Goal: Task Accomplishment & Management: Complete application form

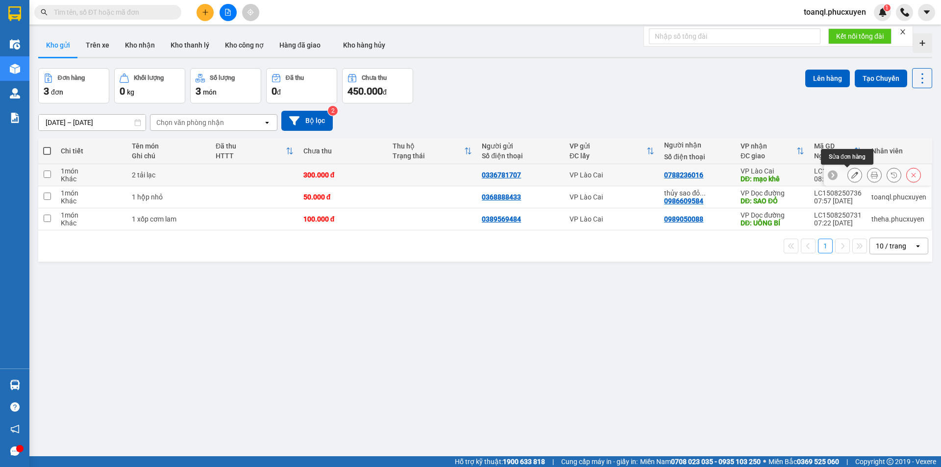
click at [852, 174] on icon at bounding box center [855, 175] width 7 height 7
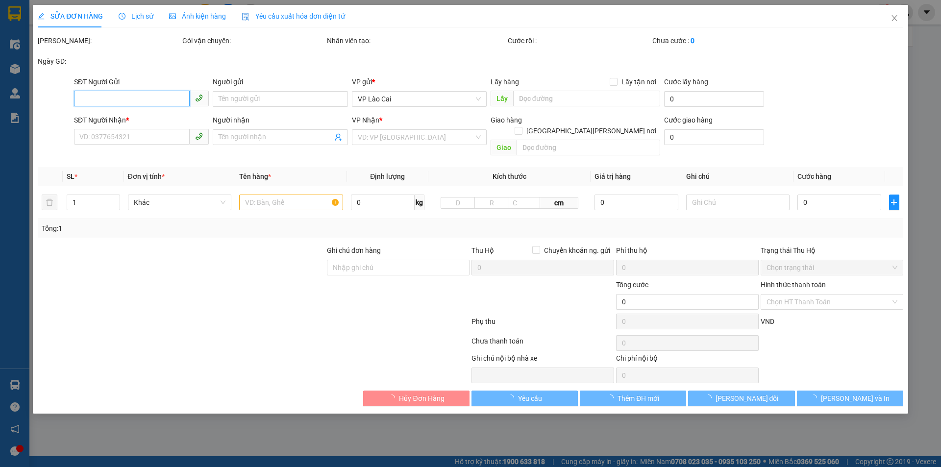
type input "0336781707"
type input "0788236016"
type input "mạo khê"
type input "300.000"
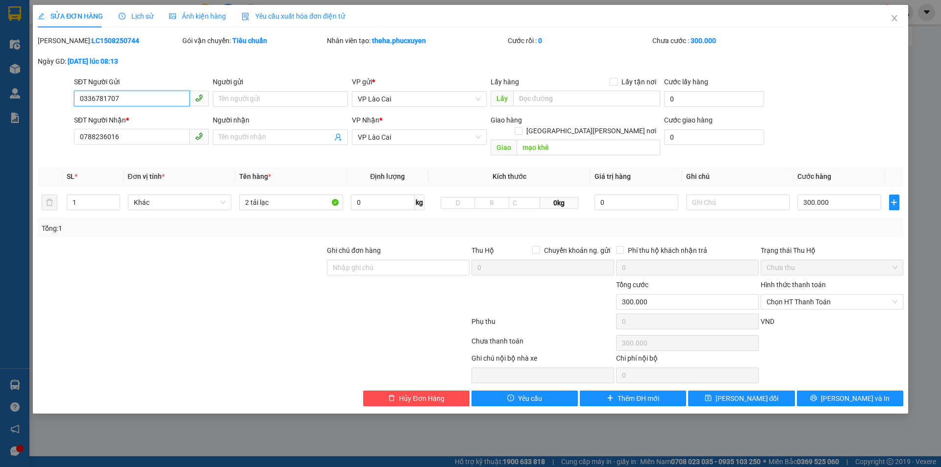
drag, startPoint x: 124, startPoint y: 101, endPoint x: 57, endPoint y: 111, distance: 67.5
click at [57, 111] on form "SĐT Người Gửi 0336781707 0336781707 Người gửi Tên người gửi VP gửi * VP Lào Cai…" at bounding box center [471, 117] width 866 height 83
drag, startPoint x: 135, startPoint y: 131, endPoint x: 54, endPoint y: 153, distance: 84.0
click at [54, 153] on div "Total Paid Fee 0 Total UnPaid Fee 300.000 Cash Collection Total Fee Mã ĐH: LC15…" at bounding box center [471, 220] width 866 height 371
click at [892, 17] on icon "close" at bounding box center [895, 18] width 8 height 8
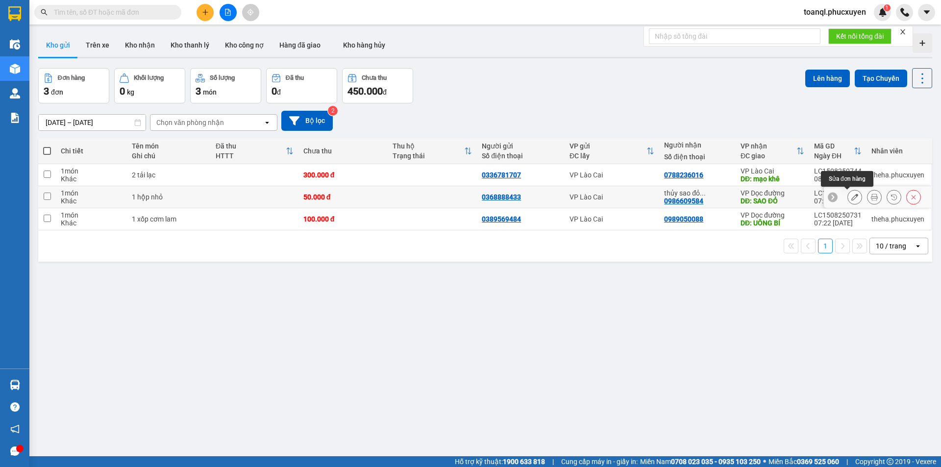
click at [852, 196] on icon at bounding box center [855, 197] width 7 height 7
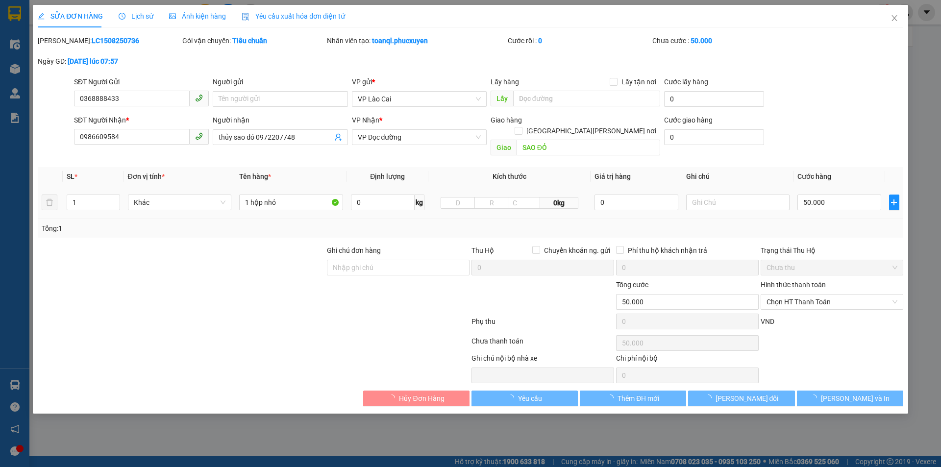
type input "0368888433"
type input "0986609584"
type input "thủy sao đỏ 0972207748"
type input "SAO ĐỎ"
type input "50.000"
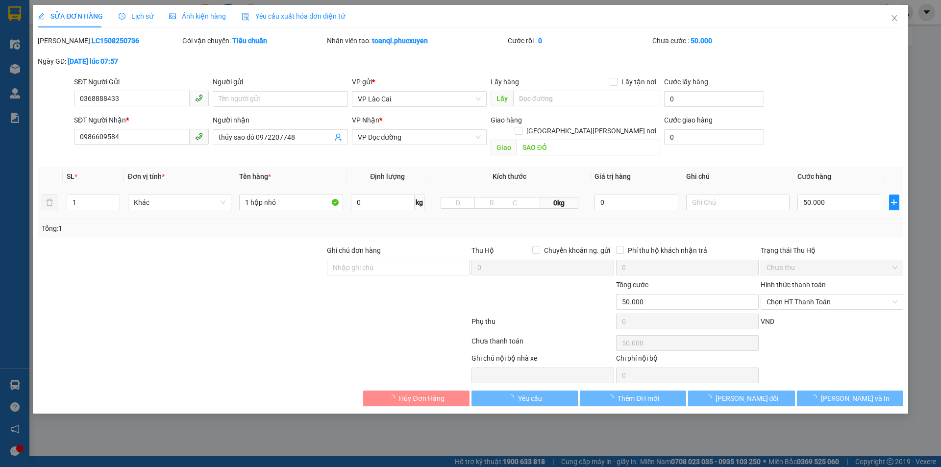
type input "50.000"
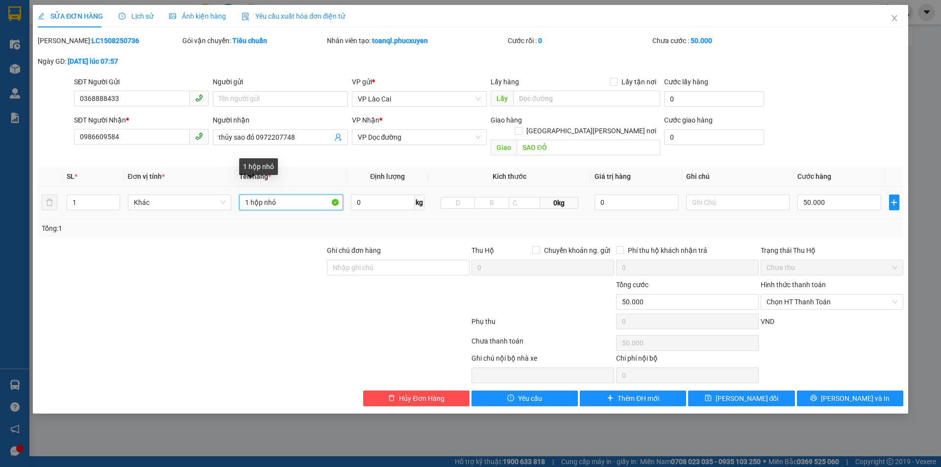
click at [247, 195] on input "1 hộp nhỏ" at bounding box center [291, 203] width 104 height 16
click at [249, 195] on input "1 hộp nhỏ" at bounding box center [291, 203] width 104 height 16
drag, startPoint x: 285, startPoint y: 195, endPoint x: 225, endPoint y: 200, distance: 61.0
click at [225, 200] on tr "1 Khác 1 hộp nhỏ 0 kg 0kg 0 50.000" at bounding box center [471, 202] width 866 height 33
type input "2 HỘP LIỀN"
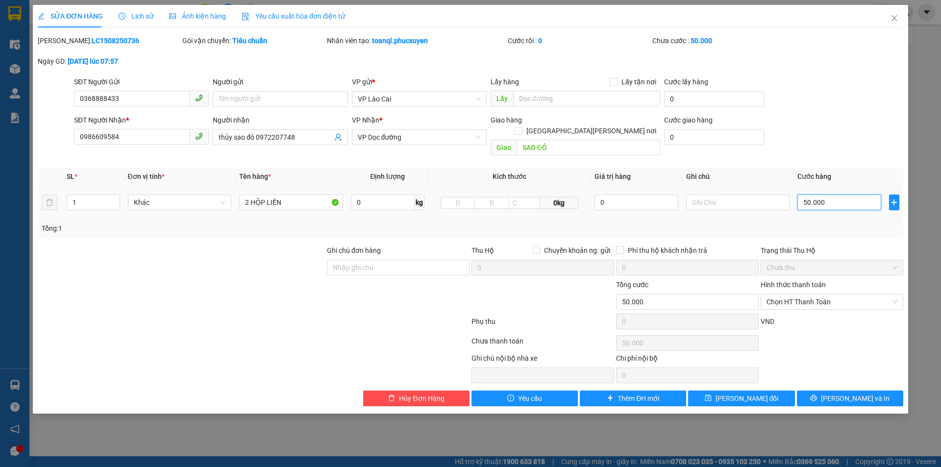
click at [862, 195] on input "50.000" at bounding box center [839, 203] width 83 height 16
type input "1"
type input "10"
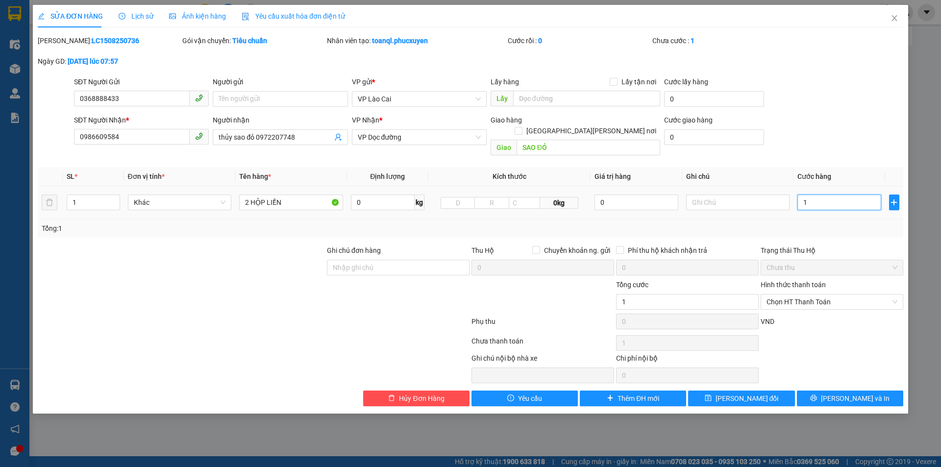
type input "10"
type input "1"
type input "17"
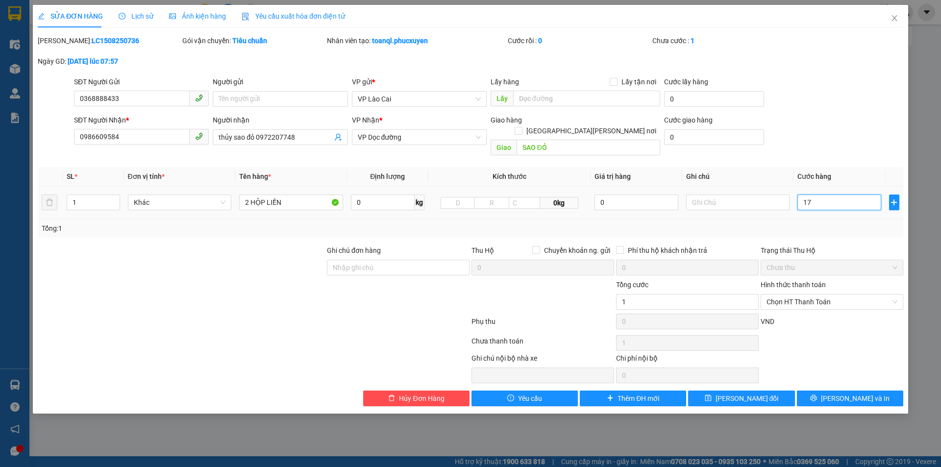
type input "17"
type input "170"
type input "17"
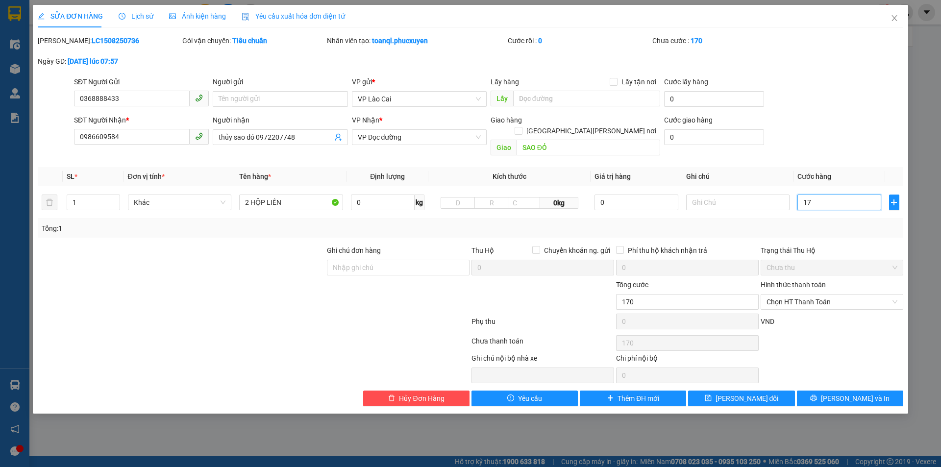
type input "17"
type input "1"
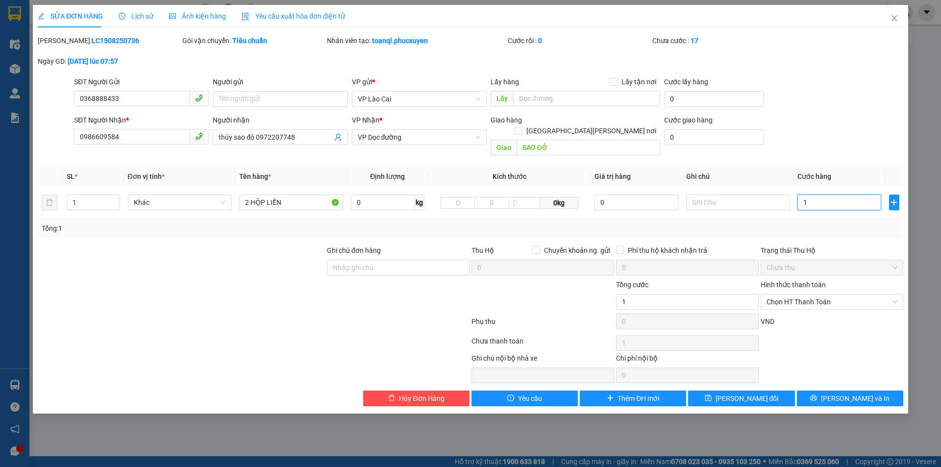
type input "0"
type input "07"
type input "7"
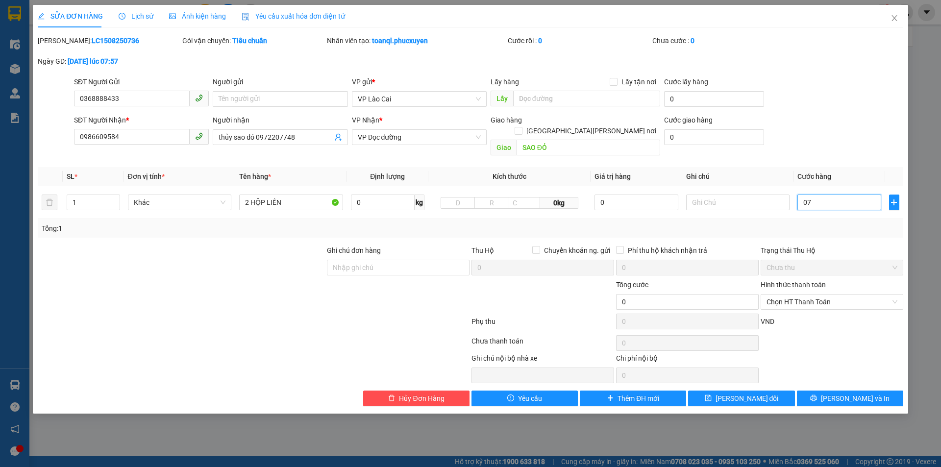
type input "7"
type input "070"
type input "70"
type input "070"
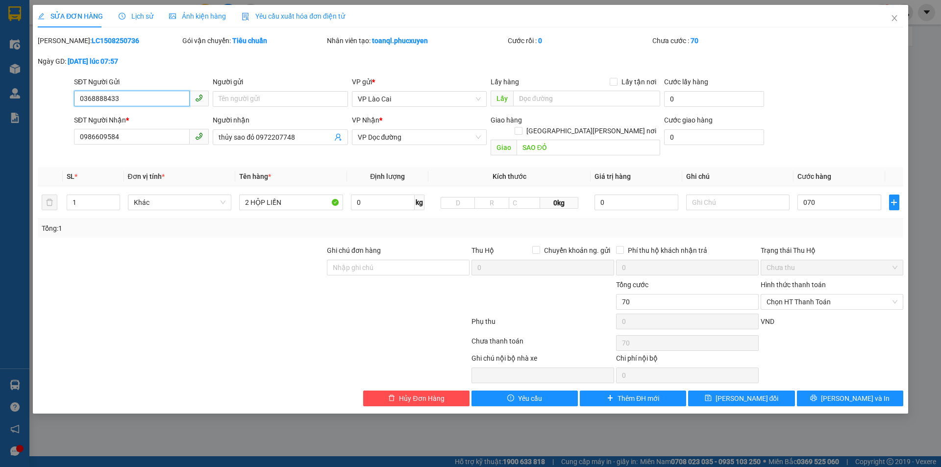
type input "70.000"
drag, startPoint x: 101, startPoint y: 102, endPoint x: 0, endPoint y: 133, distance: 106.1
click at [0, 134] on div "SỬA ĐƠN HÀNG Lịch sử Ảnh kiện hàng Yêu cầu xuất hóa đơn điện tử Total Paid Fee …" at bounding box center [470, 233] width 941 height 467
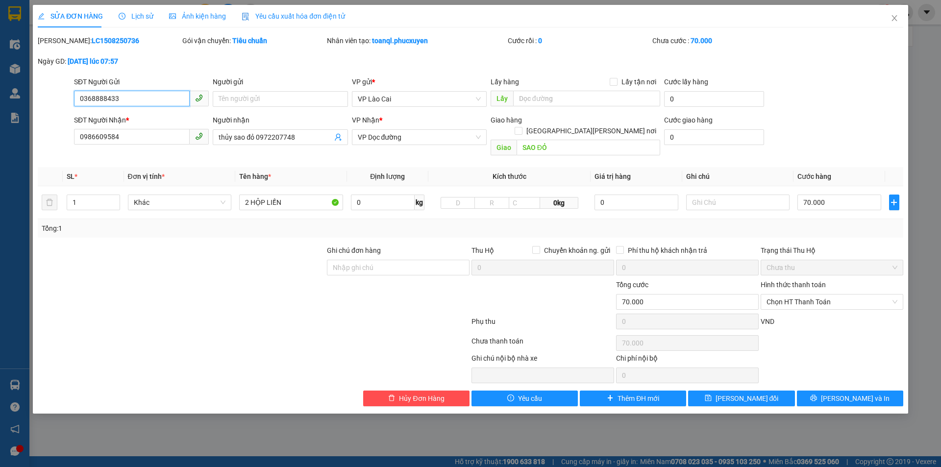
drag, startPoint x: 135, startPoint y: 145, endPoint x: 53, endPoint y: 144, distance: 81.9
click at [53, 144] on div "SĐT Người Nhận * 0986609584 Người nhận thủy sao đỏ 0972207748 VP Nhận * VP Dọc …" at bounding box center [471, 137] width 868 height 45
drag, startPoint x: 109, startPoint y: 140, endPoint x: 15, endPoint y: 157, distance: 96.1
click at [15, 157] on div "SỬA ĐƠN HÀNG Lịch sử Ảnh kiện hàng Yêu cầu xuất hóa đơn điện tử Total Paid Fee …" at bounding box center [470, 233] width 941 height 467
click at [858, 393] on span "Lưu và In" at bounding box center [855, 398] width 69 height 11
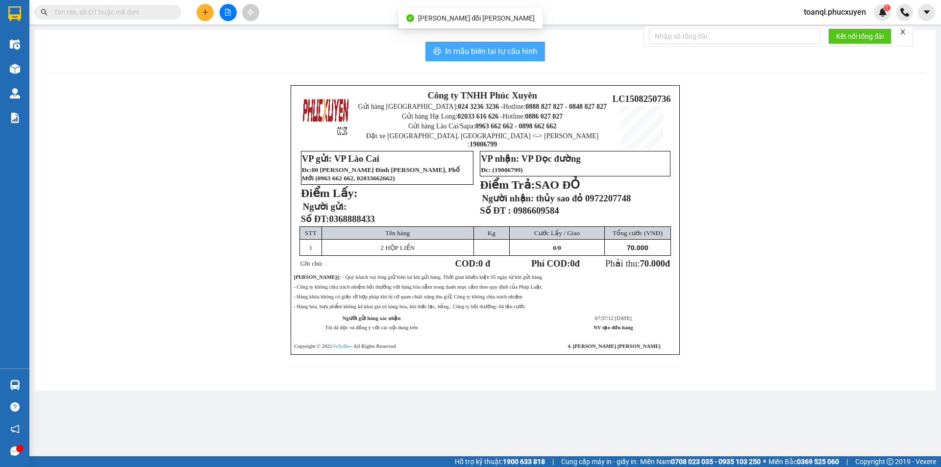
click at [486, 57] on span "In mẫu biên lai tự cấu hình" at bounding box center [491, 51] width 92 height 12
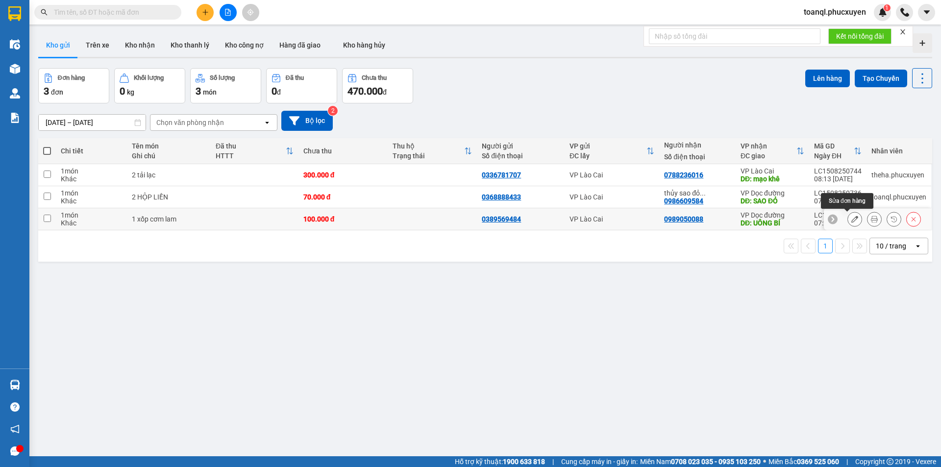
click at [852, 218] on icon at bounding box center [855, 219] width 7 height 7
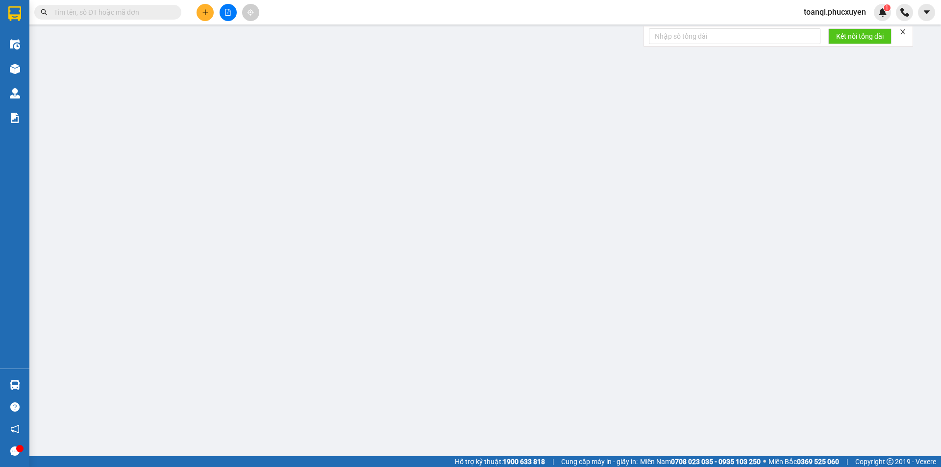
type input "0389569484"
type input "0989050088"
type input "UÔNG BÍ"
type input "100.000"
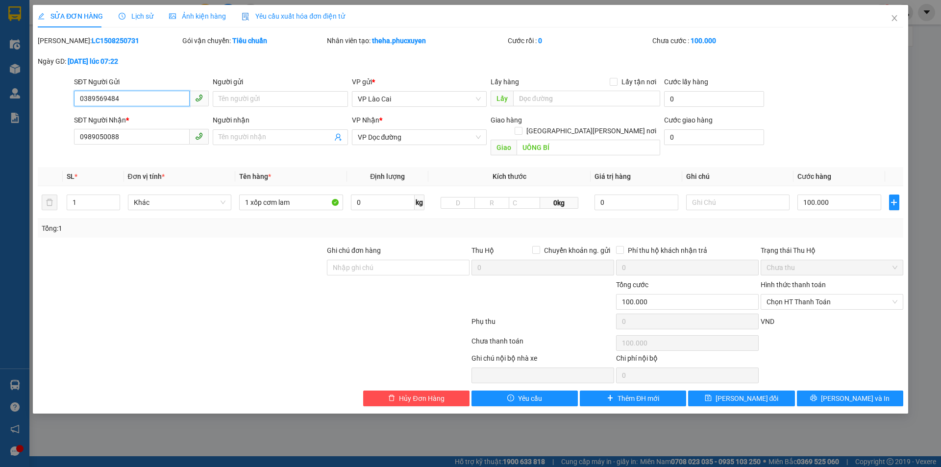
drag, startPoint x: 121, startPoint y: 92, endPoint x: 40, endPoint y: 117, distance: 84.5
click at [40, 117] on form "SĐT Người Gửi 0389569484 0389569484 Người gửi Tên người gửi VP gửi * VP Lào Cai…" at bounding box center [471, 117] width 866 height 83
drag, startPoint x: 130, startPoint y: 137, endPoint x: 46, endPoint y: 150, distance: 85.2
click at [46, 150] on div "Total Paid Fee 0 Total UnPaid Fee 100.000 Cash Collection Total Fee Mã ĐH: LC15…" at bounding box center [471, 220] width 866 height 371
click at [895, 17] on icon "close" at bounding box center [895, 18] width 8 height 8
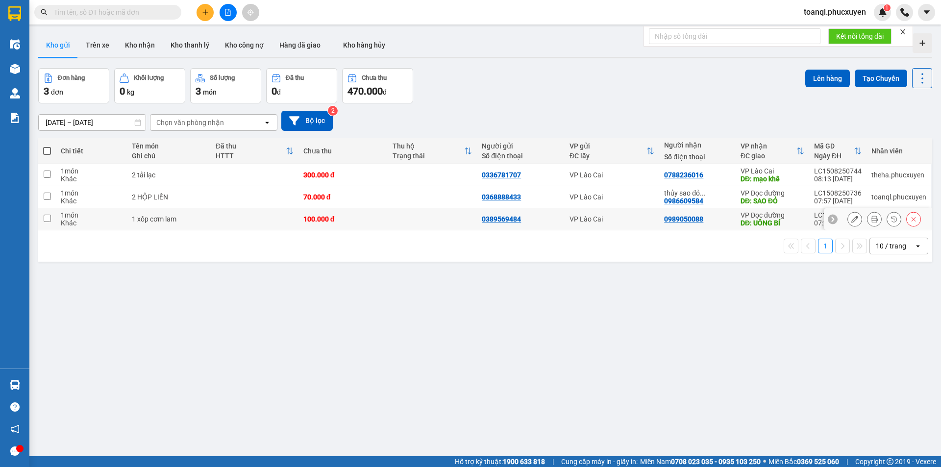
click at [232, 224] on td at bounding box center [255, 219] width 88 height 22
checkbox input "true"
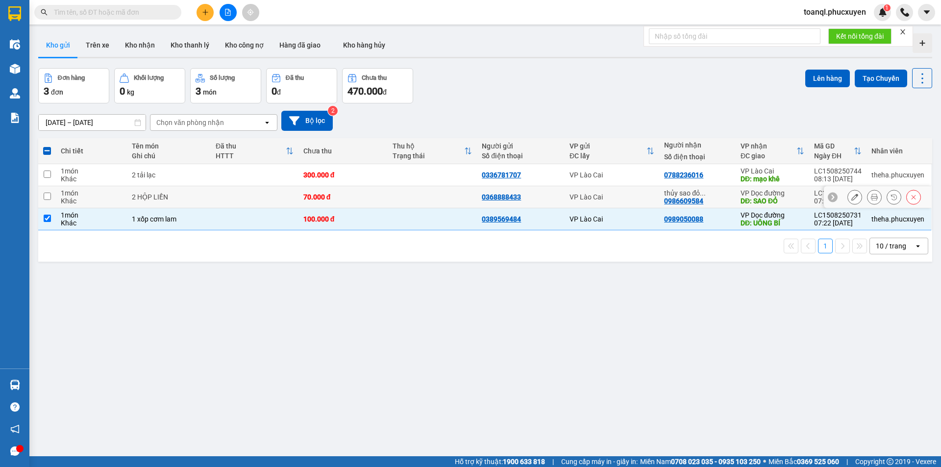
click at [228, 188] on td at bounding box center [255, 197] width 88 height 22
checkbox input "true"
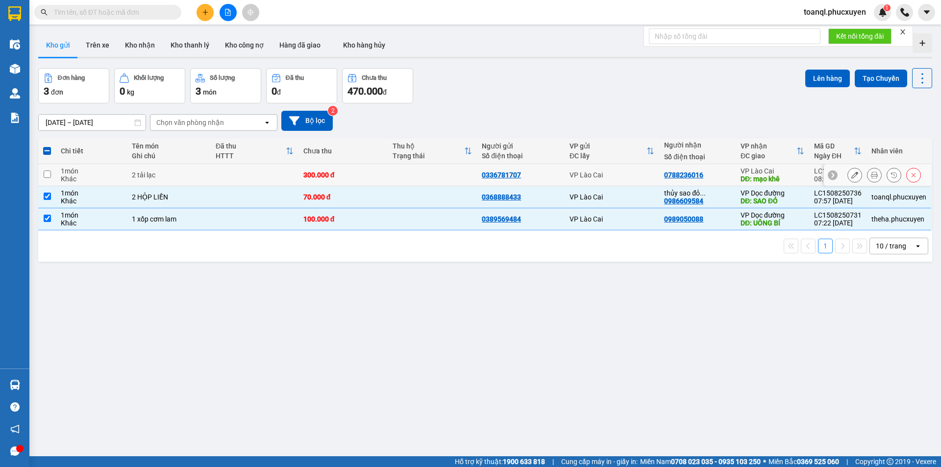
click at [221, 173] on td at bounding box center [255, 175] width 88 height 22
checkbox input "true"
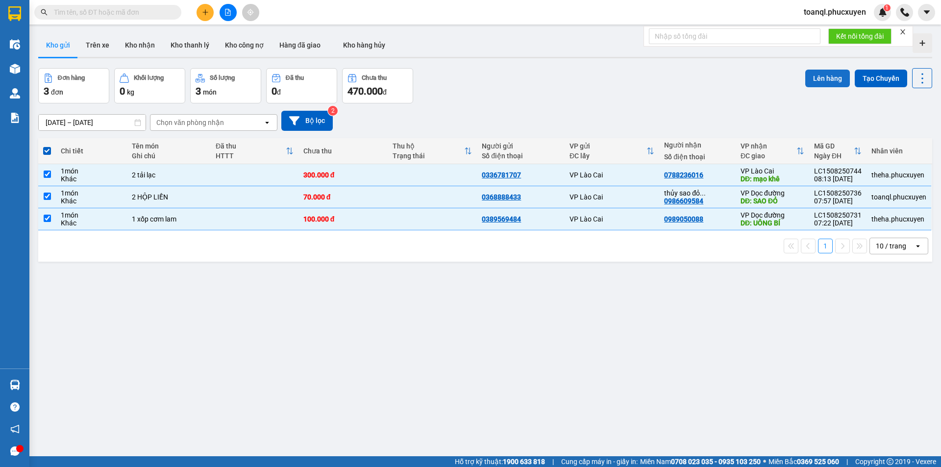
click at [826, 76] on button "Lên hàng" at bounding box center [828, 79] width 45 height 18
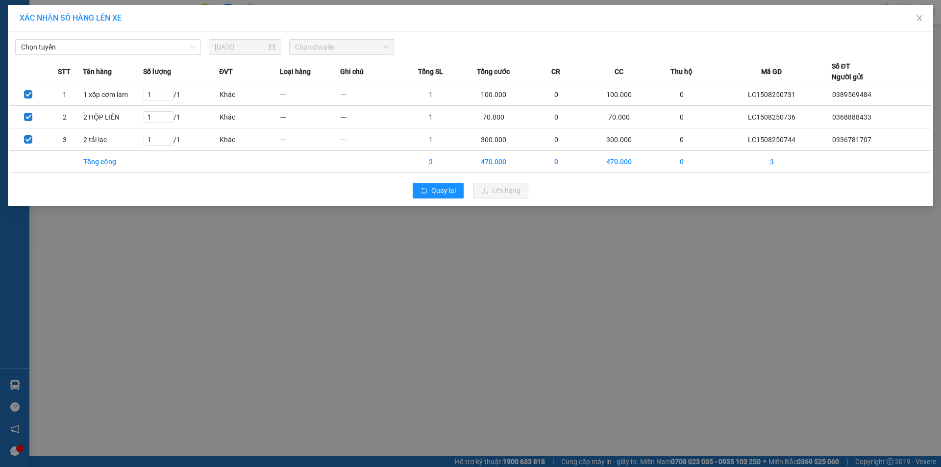
click at [60, 39] on div "Chọn tuyến 15/08/2025 Chọn chuyến" at bounding box center [470, 44] width 921 height 21
click at [58, 49] on span "Chọn tuyến" at bounding box center [108, 47] width 174 height 15
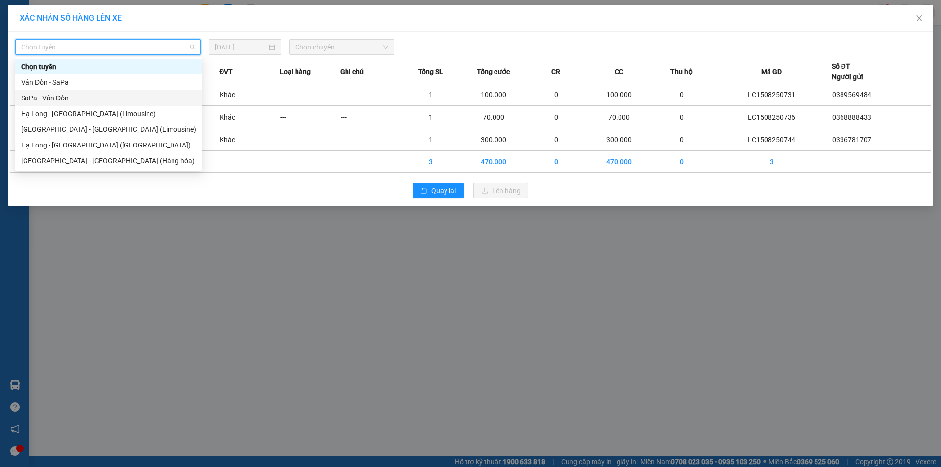
drag, startPoint x: 41, startPoint y: 101, endPoint x: 140, endPoint y: 96, distance: 98.7
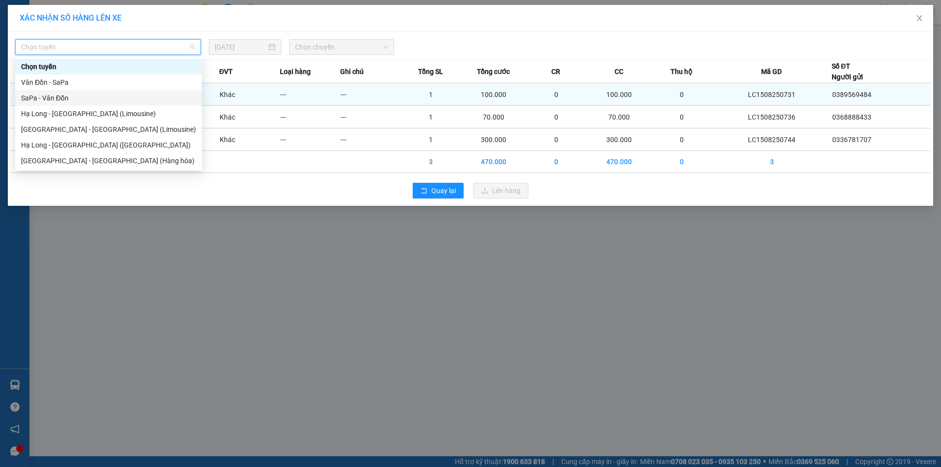
click at [42, 101] on div "SaPa - Vân Đồn" at bounding box center [108, 98] width 175 height 11
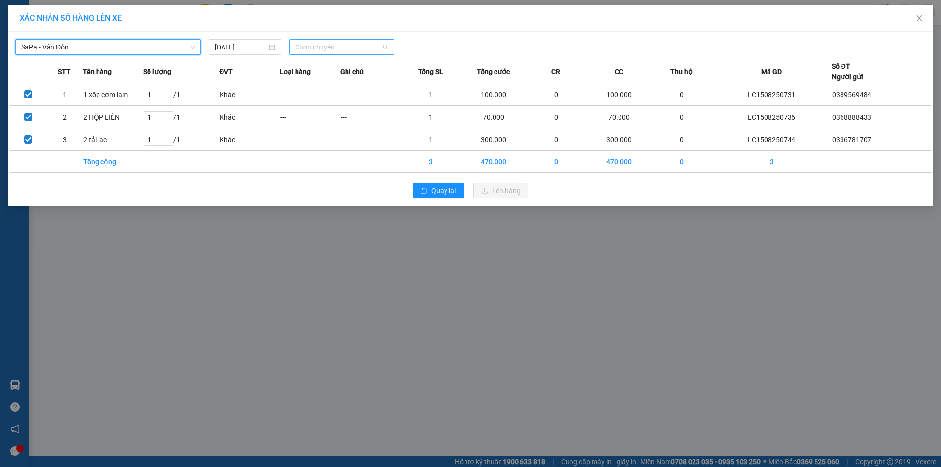
click at [364, 47] on span "Chọn chuyến" at bounding box center [341, 47] width 93 height 15
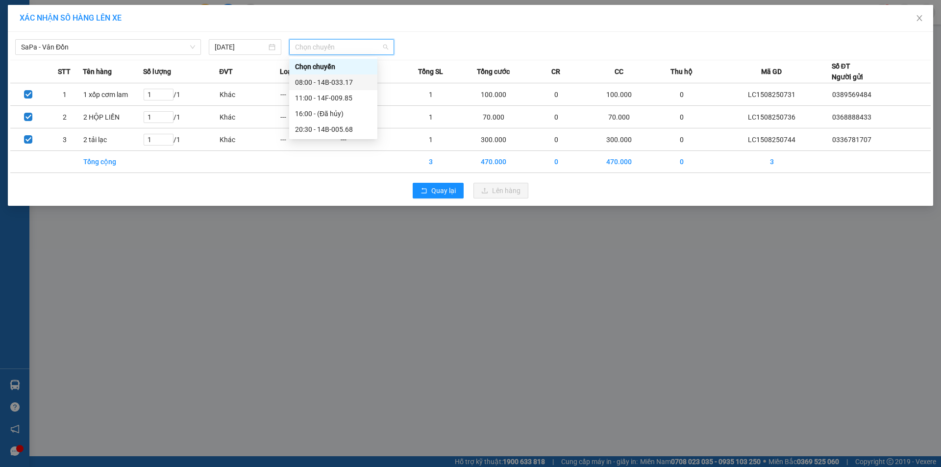
drag, startPoint x: 343, startPoint y: 82, endPoint x: 508, endPoint y: 202, distance: 204.0
click at [344, 82] on div "08:00 - 14B-033.17" at bounding box center [333, 82] width 76 height 11
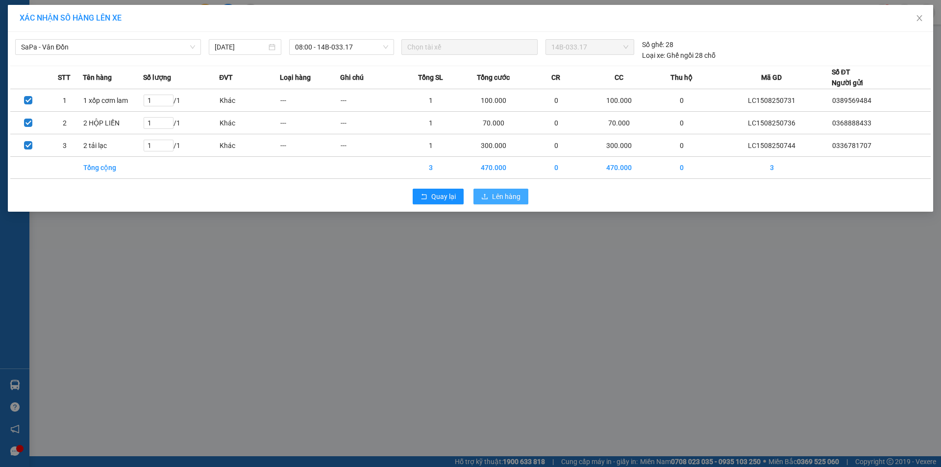
click at [506, 196] on span "Lên hàng" at bounding box center [506, 196] width 28 height 11
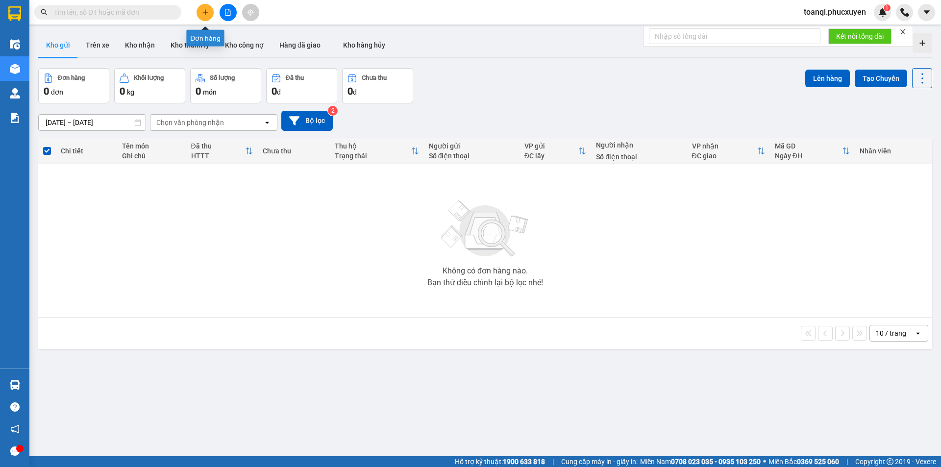
click at [227, 13] on icon "file-add" at bounding box center [228, 12] width 7 height 7
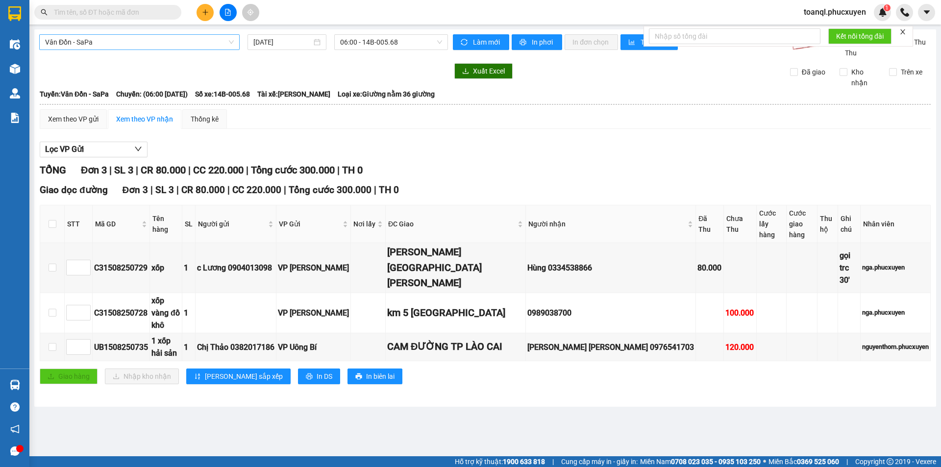
click at [131, 44] on span "Vân Đồn - SaPa" at bounding box center [139, 42] width 189 height 15
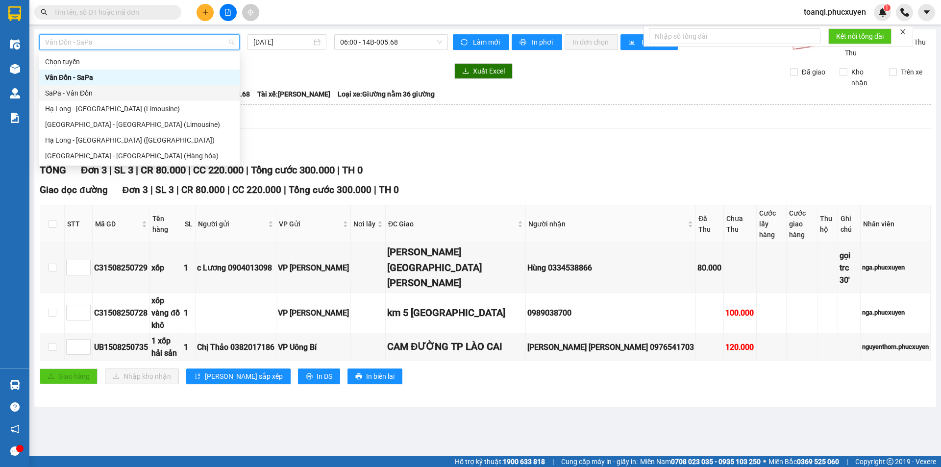
click at [70, 93] on div "SaPa - Vân Đồn" at bounding box center [139, 93] width 189 height 11
type input "15/08/2025"
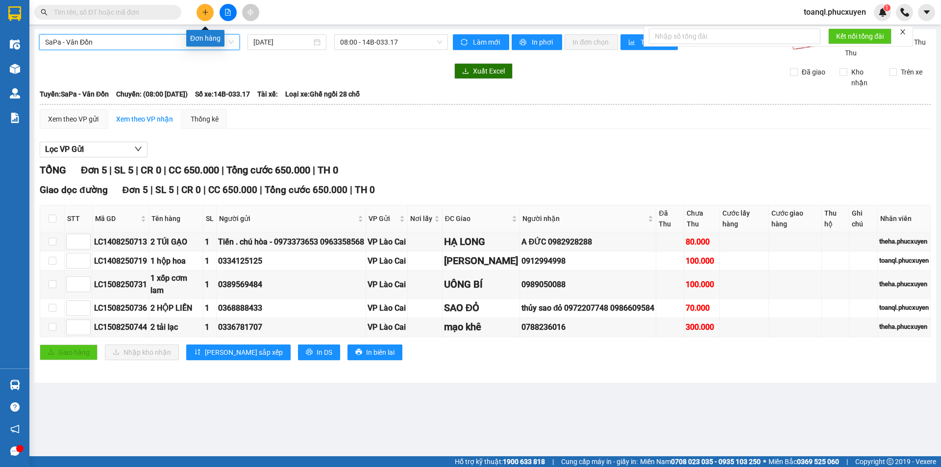
click at [202, 11] on icon "plus" at bounding box center [205, 12] width 7 height 7
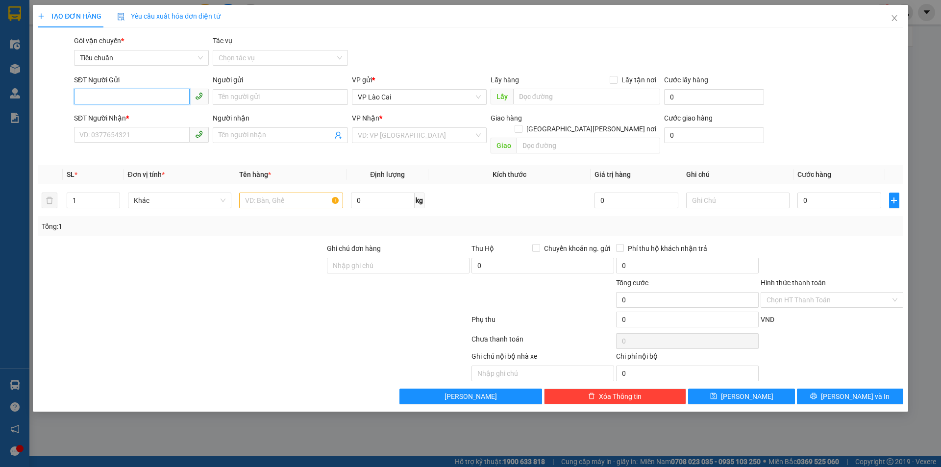
click at [128, 95] on input "SĐT Người Gửi" at bounding box center [132, 97] width 116 height 16
drag, startPoint x: 130, startPoint y: 100, endPoint x: 67, endPoint y: 106, distance: 64.1
click at [67, 106] on div "SĐT Người Gửi 0363470638 0363470638 Người gửi Tên người gửi VP gửi * VP Lào Cai…" at bounding box center [471, 92] width 868 height 34
type input "0363470638"
click at [125, 139] on input "SĐT Người Nhận *" at bounding box center [132, 135] width 116 height 16
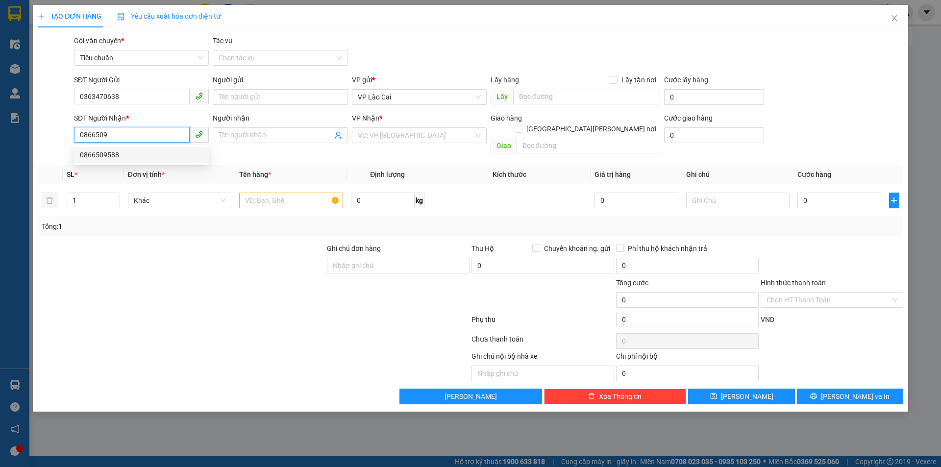
click at [110, 157] on div "0866509588" at bounding box center [141, 155] width 123 height 11
type input "0866509588"
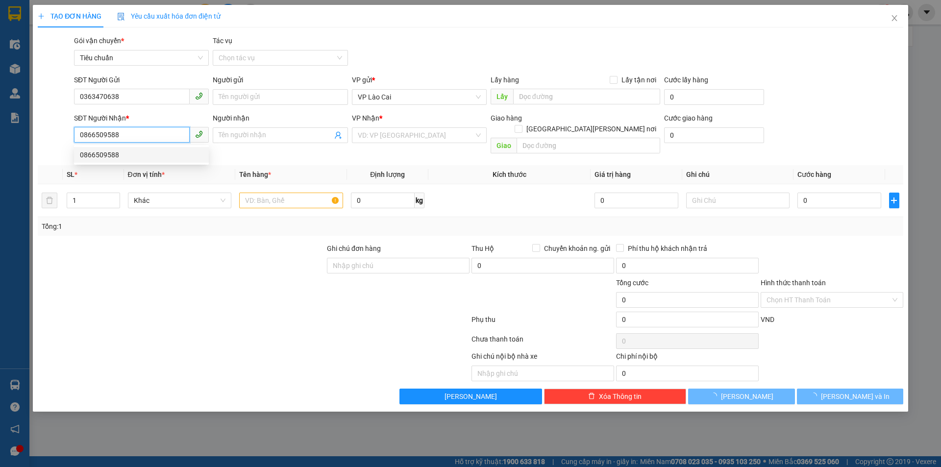
type input "hà tu"
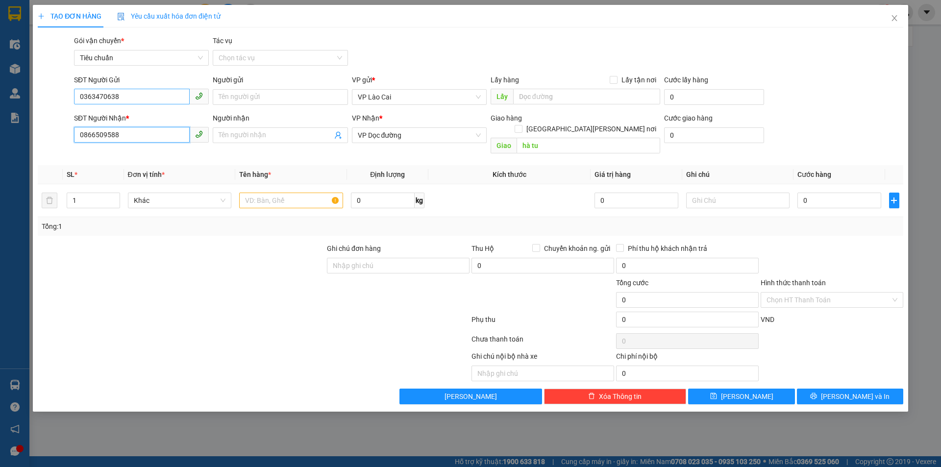
type input "0866509588"
click at [94, 98] on input "0363470638" at bounding box center [132, 97] width 116 height 16
click at [99, 114] on div "0362470638" at bounding box center [141, 116] width 123 height 11
type input "0362470638"
click at [290, 193] on input "text" at bounding box center [291, 201] width 104 height 16
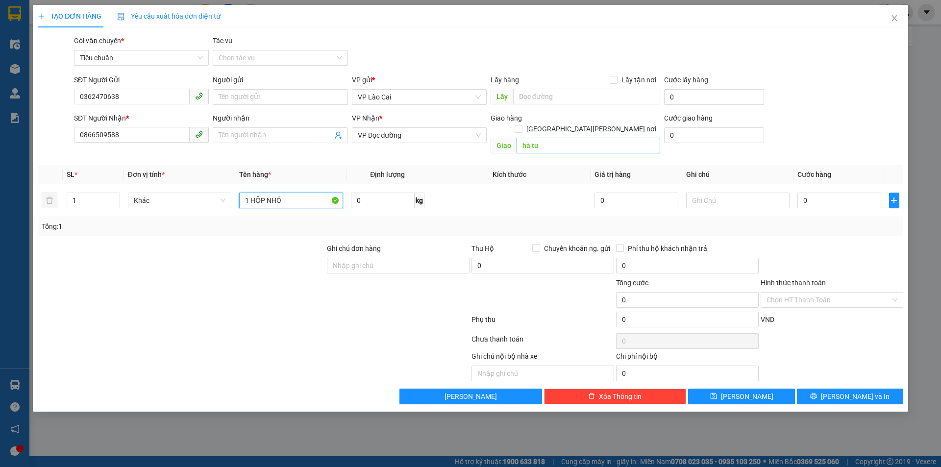
type input "1 HỘP NHỎ"
click at [619, 139] on input "hà tu" at bounding box center [589, 146] width 144 height 16
type input "HÀ TU"
click at [835, 193] on input "0" at bounding box center [839, 201] width 83 height 16
type input "5"
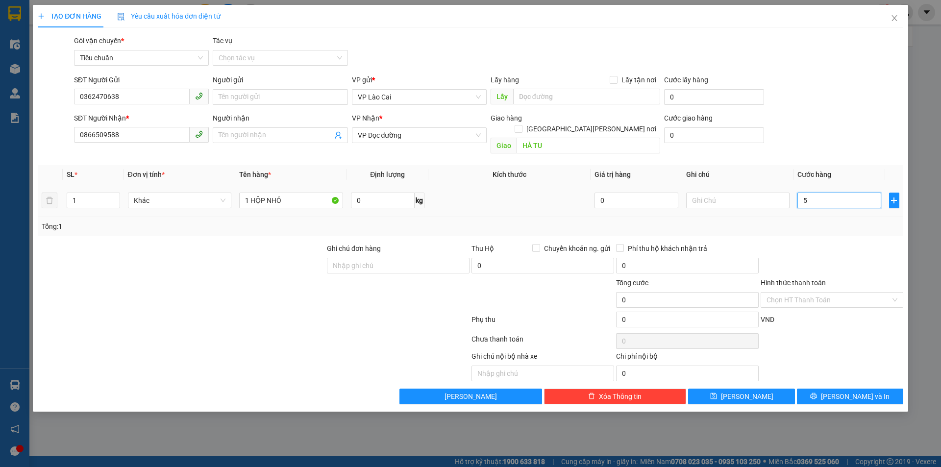
type input "5"
type input "50"
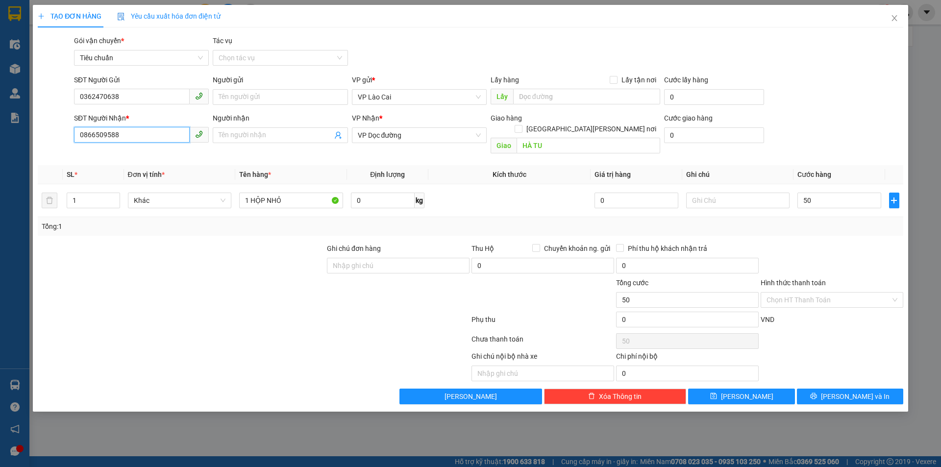
type input "50.000"
drag, startPoint x: 133, startPoint y: 136, endPoint x: 36, endPoint y: 150, distance: 98.5
click at [36, 150] on div "TẠO ĐƠN HÀNG Yêu cầu xuất hóa đơn điện tử Transit Pickup Surcharge Ids Transit …" at bounding box center [471, 208] width 876 height 407
drag, startPoint x: 130, startPoint y: 91, endPoint x: 36, endPoint y: 100, distance: 94.6
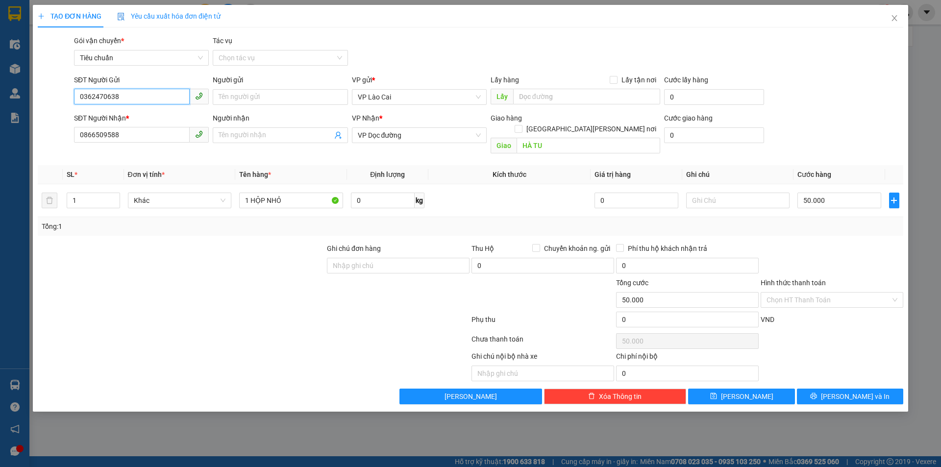
click at [36, 100] on div "TẠO ĐƠN HÀNG Yêu cầu xuất hóa đơn điện tử Transit Pickup Surcharge Ids Transit …" at bounding box center [471, 208] width 876 height 407
click at [855, 293] on input "Hình thức thanh toán" at bounding box center [829, 300] width 124 height 15
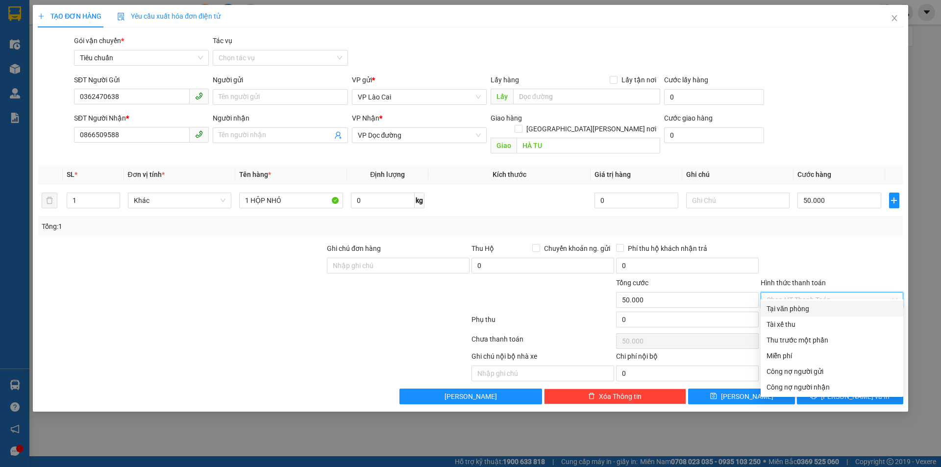
click at [809, 312] on div "Tại văn phòng" at bounding box center [832, 308] width 131 height 11
type input "0"
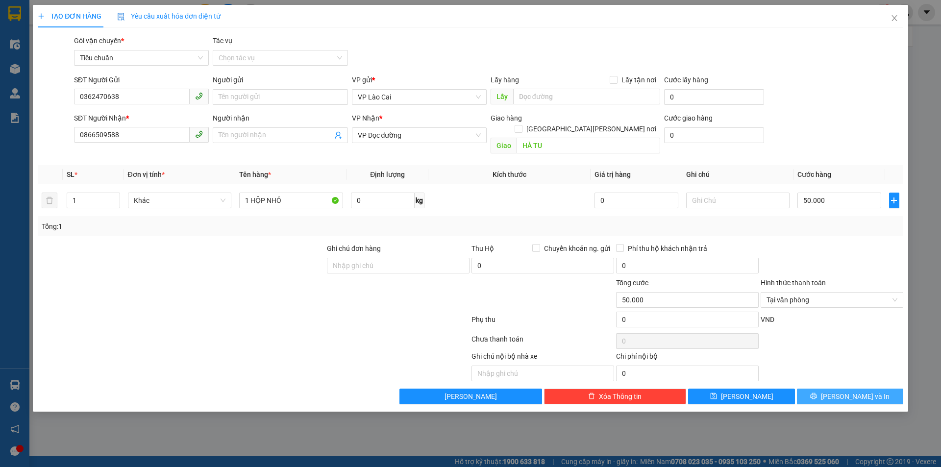
click at [826, 389] on button "Lưu và In" at bounding box center [850, 397] width 106 height 16
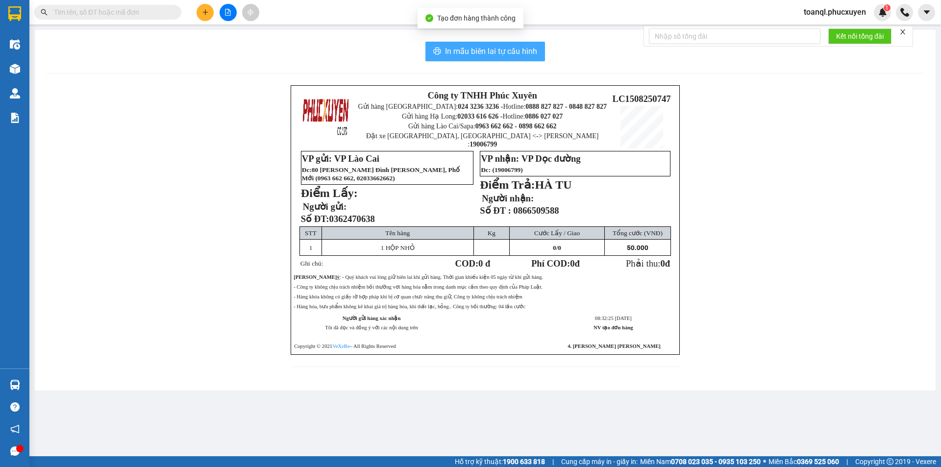
click at [458, 53] on span "In mẫu biên lai tự cấu hình" at bounding box center [491, 51] width 92 height 12
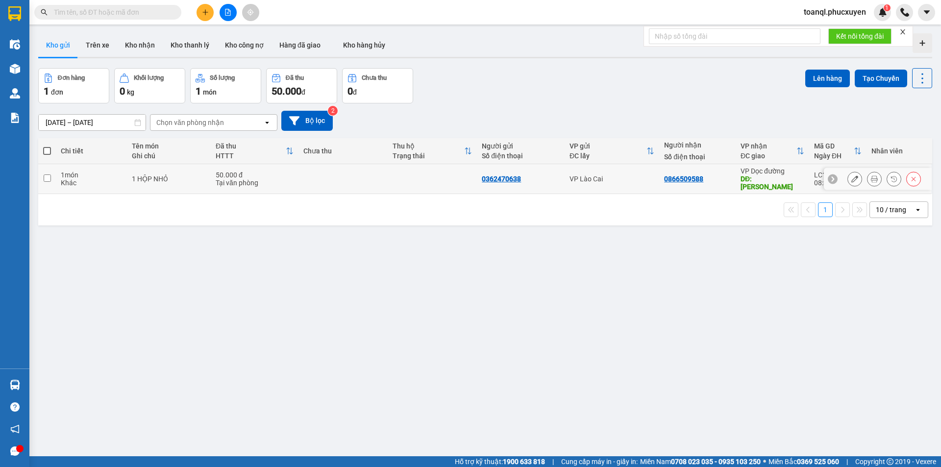
click at [437, 171] on td at bounding box center [432, 179] width 89 height 30
checkbox input "true"
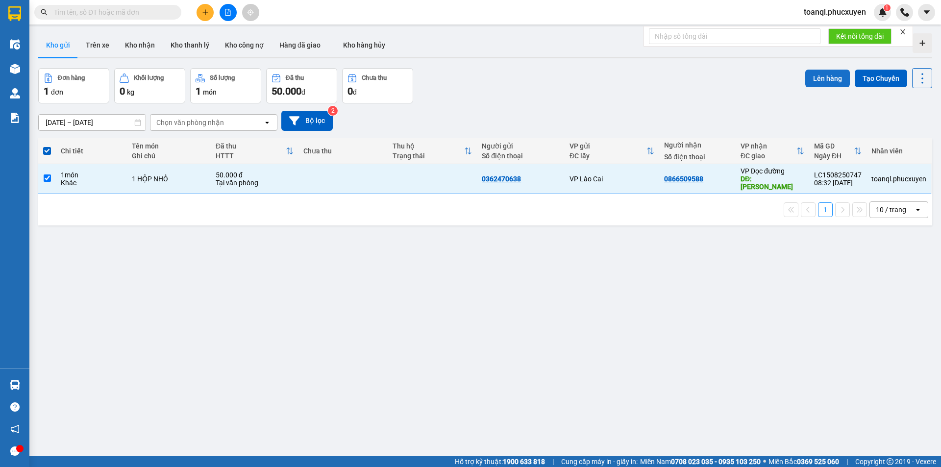
click at [832, 77] on button "Lên hàng" at bounding box center [828, 79] width 45 height 18
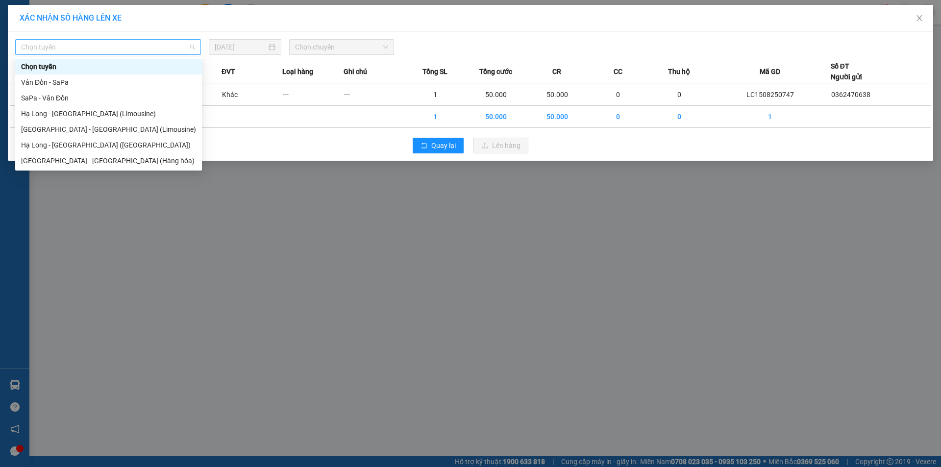
click at [103, 45] on span "Chọn tuyến" at bounding box center [108, 47] width 174 height 15
drag, startPoint x: 40, startPoint y: 97, endPoint x: 47, endPoint y: 95, distance: 7.0
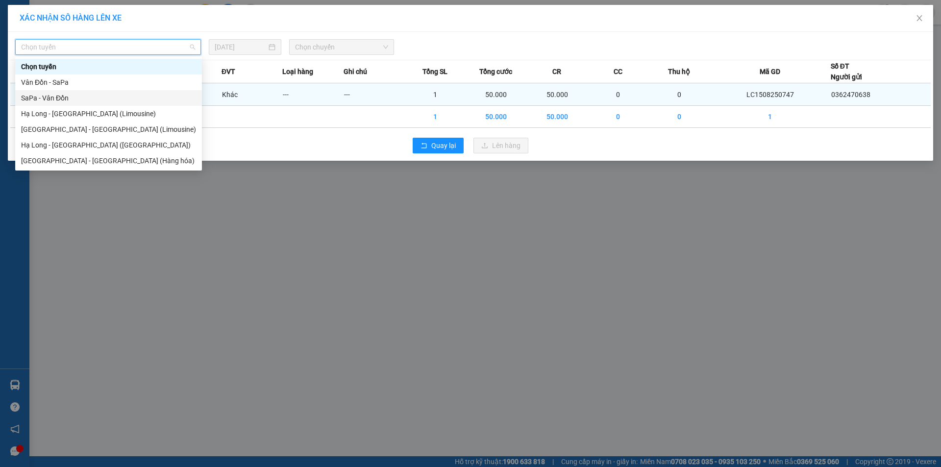
click at [40, 97] on div "SaPa - Vân Đồn" at bounding box center [108, 98] width 175 height 11
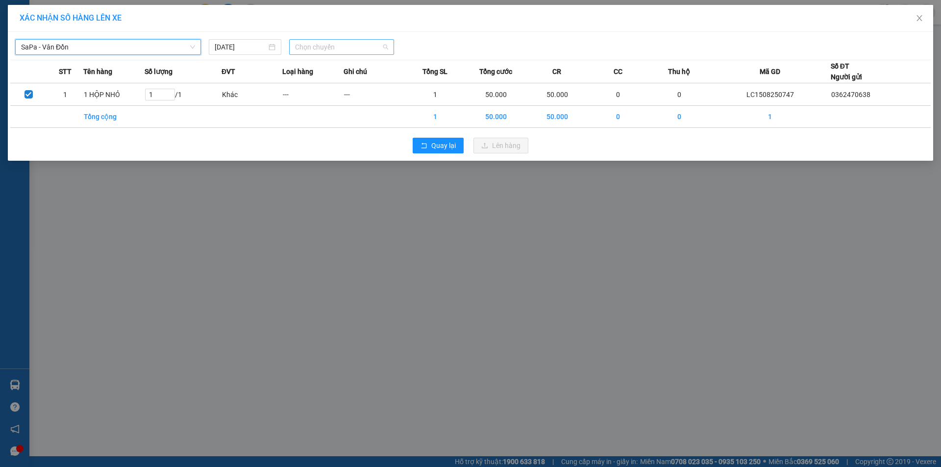
click at [343, 46] on span "Chọn chuyến" at bounding box center [341, 47] width 93 height 15
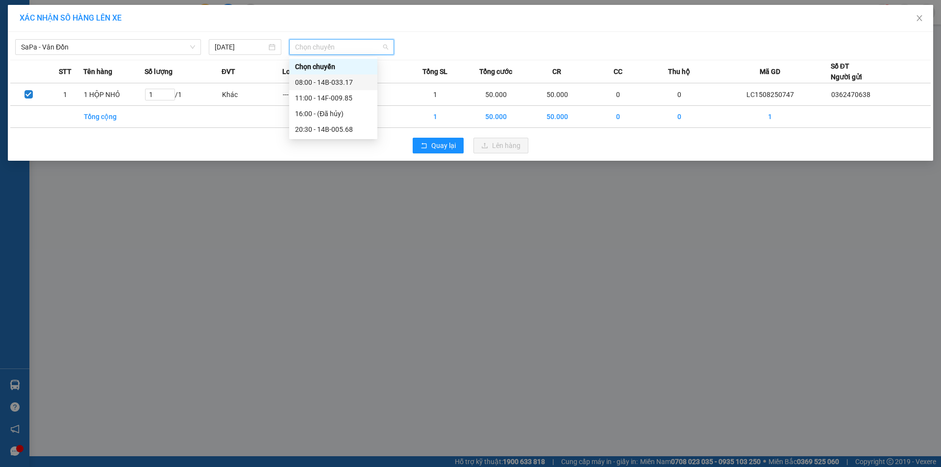
drag, startPoint x: 333, startPoint y: 81, endPoint x: 441, endPoint y: 126, distance: 116.5
click at [335, 81] on div "08:00 - 14B-033.17" at bounding box center [333, 82] width 76 height 11
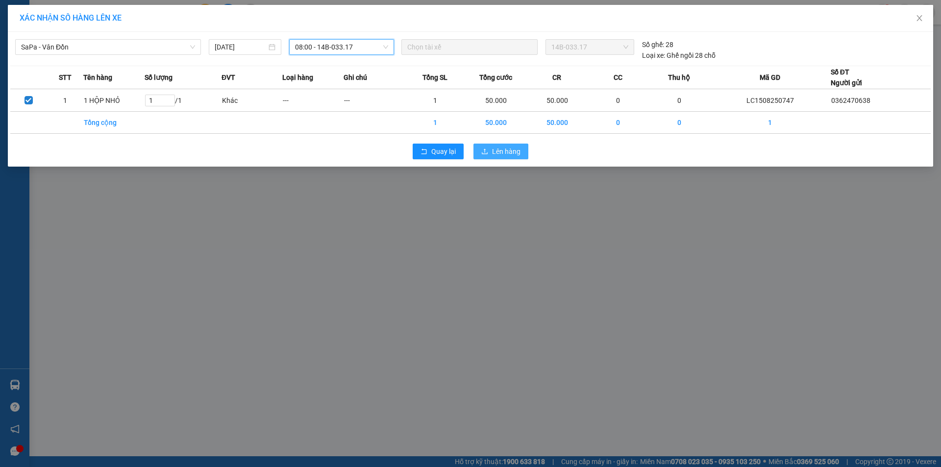
drag, startPoint x: 492, startPoint y: 153, endPoint x: 492, endPoint y: 144, distance: 9.3
click at [493, 149] on button "Lên hàng" at bounding box center [501, 152] width 55 height 16
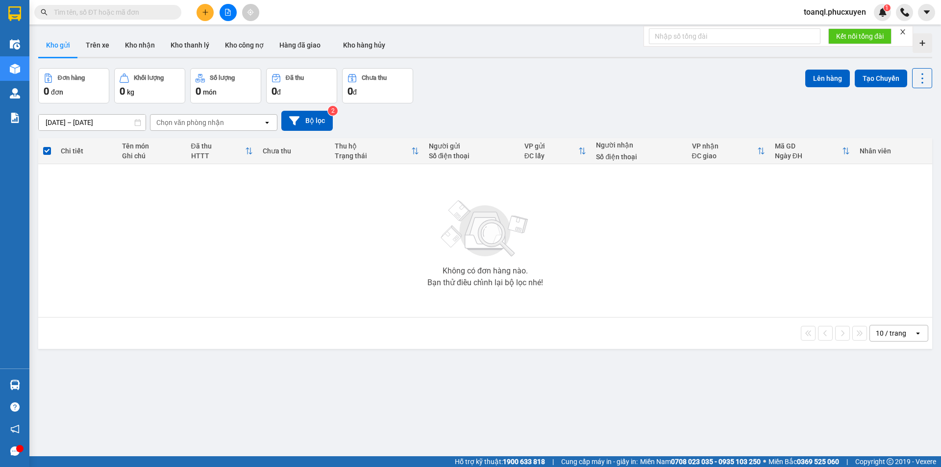
click at [229, 7] on button at bounding box center [228, 12] width 17 height 17
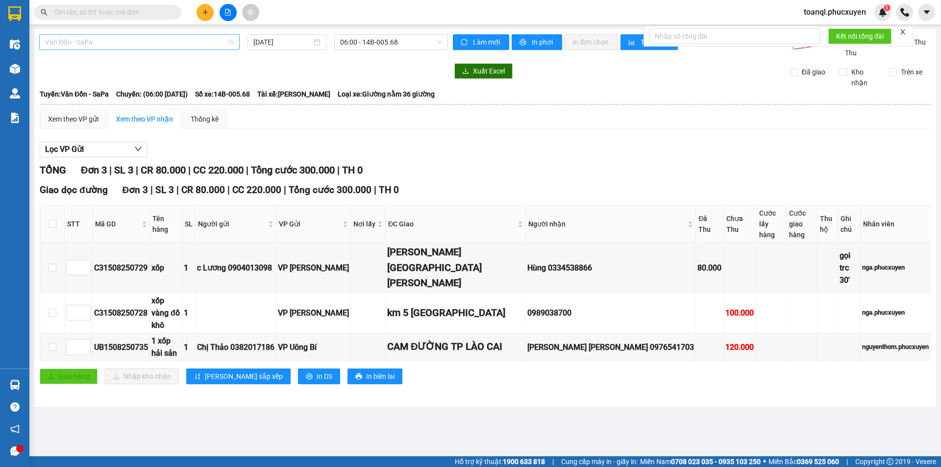
click at [98, 43] on span "Vân Đồn - SaPa" at bounding box center [139, 42] width 189 height 15
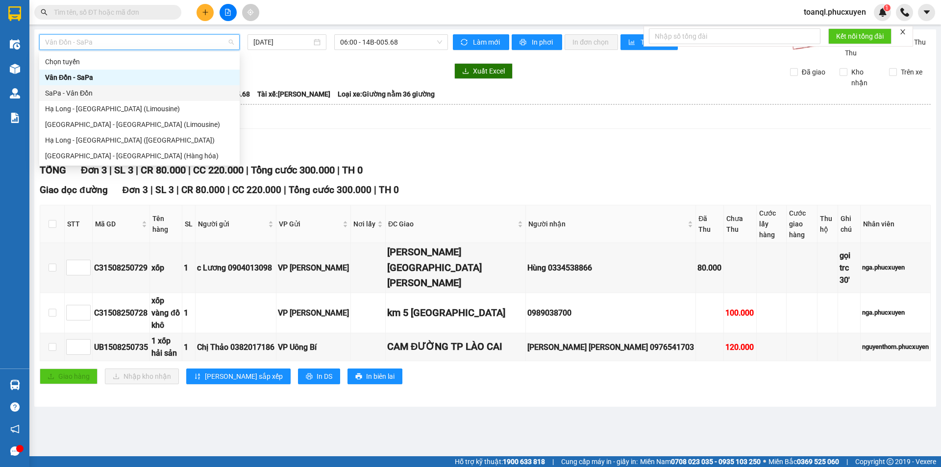
click at [81, 93] on div "SaPa - Vân Đồn" at bounding box center [139, 93] width 189 height 11
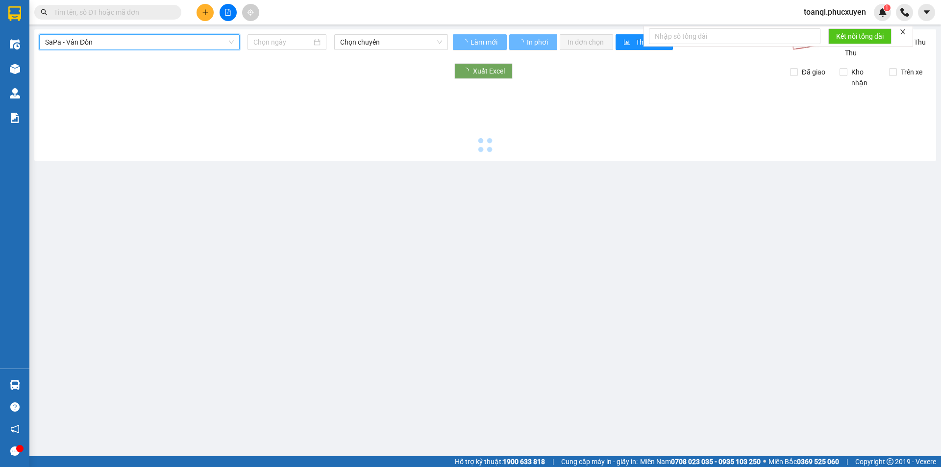
type input "15/08/2025"
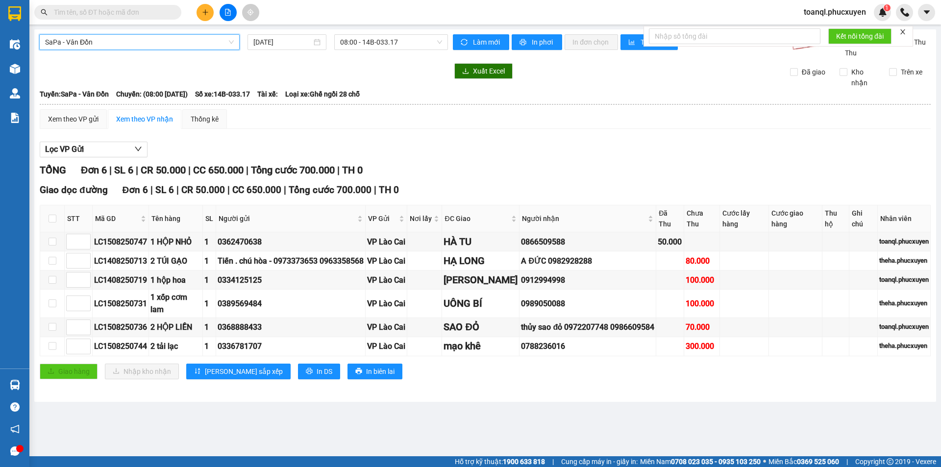
click at [208, 14] on icon "plus" at bounding box center [205, 12] width 7 height 7
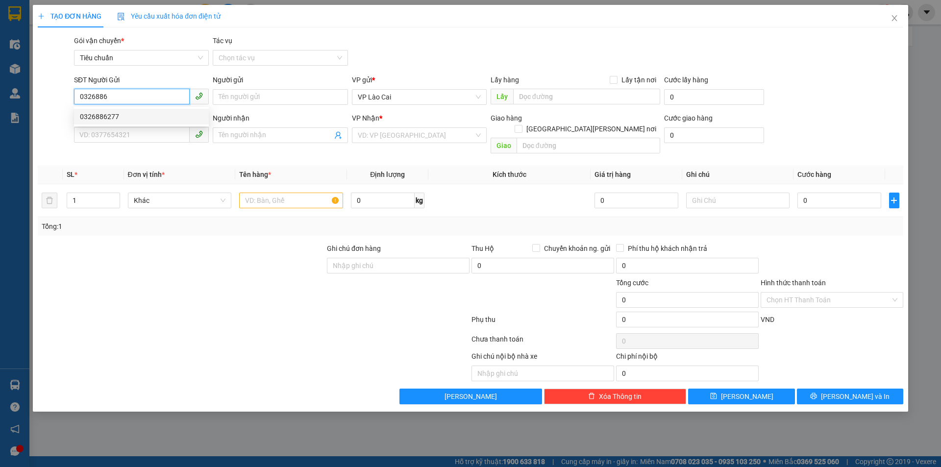
click at [101, 115] on div "0326886277" at bounding box center [141, 116] width 123 height 11
type input "0326886277"
click at [142, 136] on input "SĐT Người Nhận *" at bounding box center [132, 135] width 116 height 16
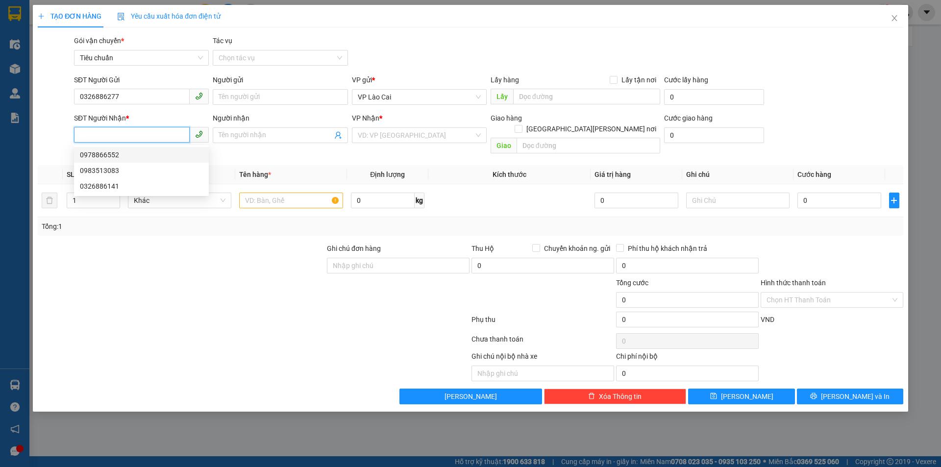
click at [116, 154] on div "0978866552" at bounding box center [141, 155] width 123 height 11
type input "0978866552"
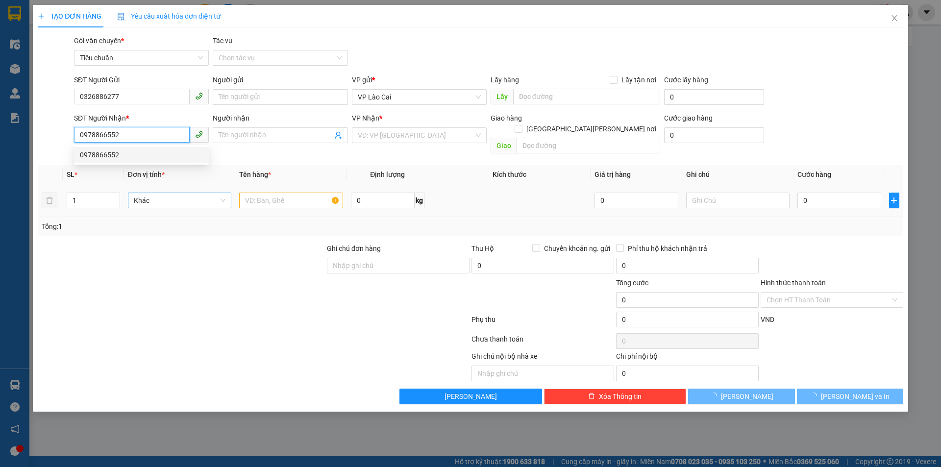
type input "CẨM PHẢ"
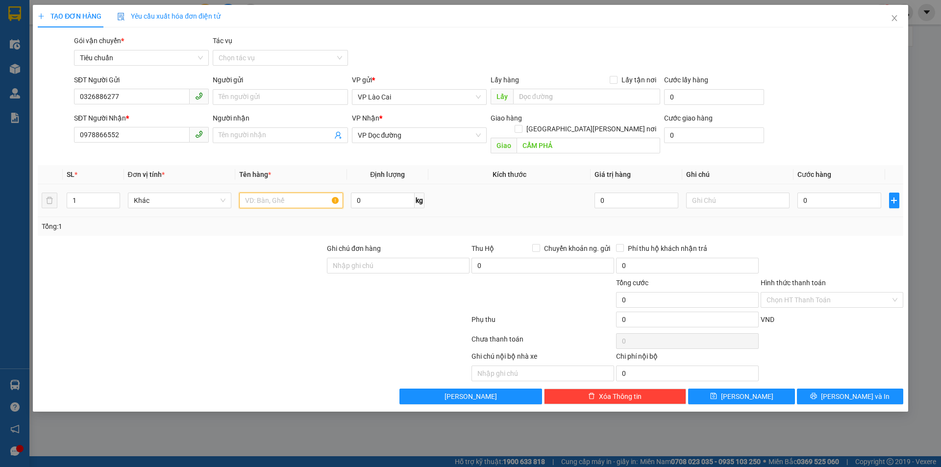
click at [308, 193] on input "text" at bounding box center [291, 201] width 104 height 16
type input "1 HỘP HÀNG KHÔ"
click at [858, 193] on input "0" at bounding box center [839, 201] width 83 height 16
type input "8"
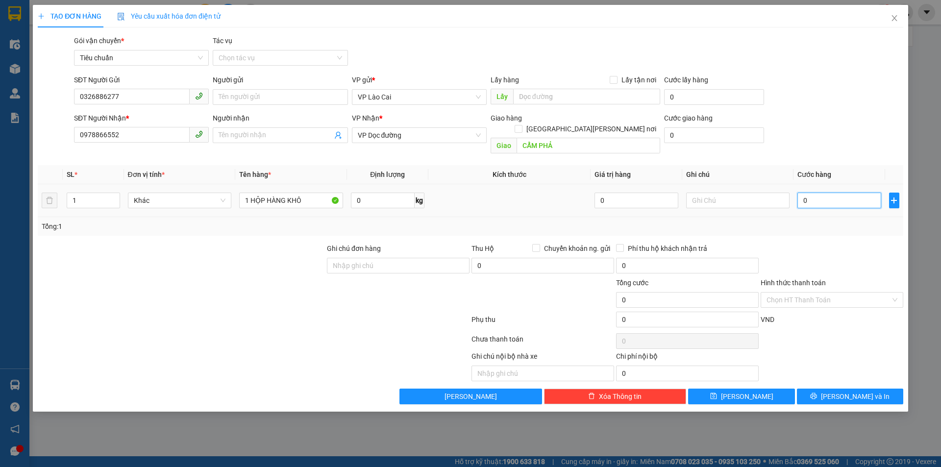
type input "8"
type input "80"
type input "80.000"
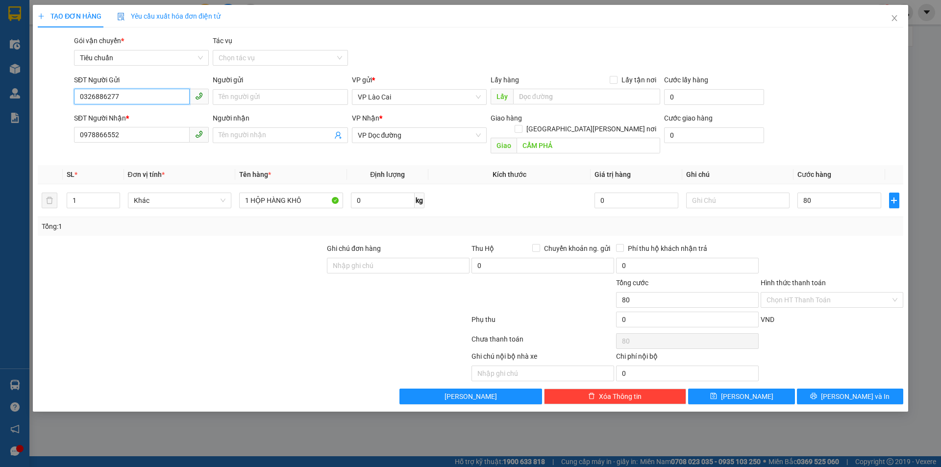
type input "80.000"
drag, startPoint x: 100, startPoint y: 98, endPoint x: 31, endPoint y: 101, distance: 69.2
click at [31, 101] on div "TẠO ĐƠN HÀNG Yêu cầu xuất hóa đơn điện tử Transit Pickup Surcharge Ids Transit …" at bounding box center [470, 233] width 941 height 467
drag, startPoint x: 123, startPoint y: 125, endPoint x: 105, endPoint y: 133, distance: 20.2
click at [105, 133] on div "SĐT Người Nhận * 0978866552" at bounding box center [141, 130] width 135 height 34
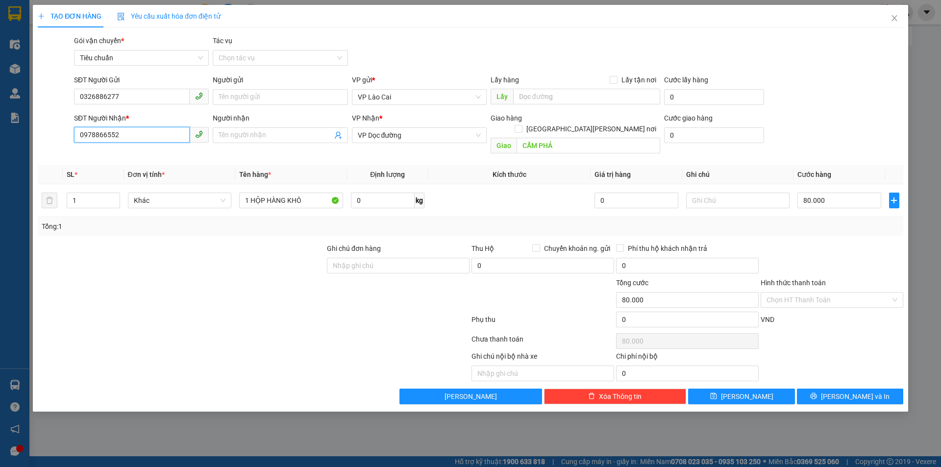
drag, startPoint x: 136, startPoint y: 136, endPoint x: 32, endPoint y: 151, distance: 105.5
click at [32, 151] on div "TẠO ĐƠN HÀNG Yêu cầu xuất hóa đơn điện tử Transit Pickup Surcharge Ids Transit …" at bounding box center [470, 233] width 941 height 467
click at [845, 279] on div "Hình thức thanh toán" at bounding box center [832, 285] width 143 height 15
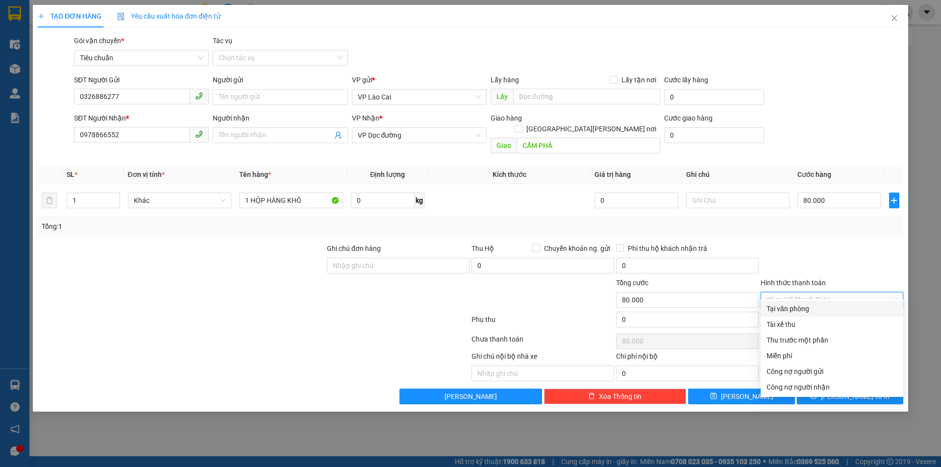
click at [842, 293] on input "Hình thức thanh toán" at bounding box center [829, 300] width 124 height 15
click at [799, 308] on div "Tại văn phòng" at bounding box center [832, 308] width 131 height 11
type input "0"
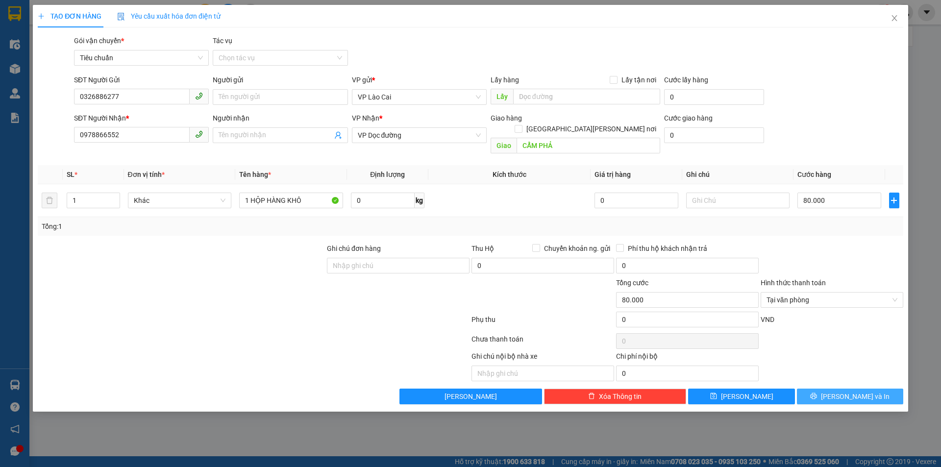
click at [841, 389] on button "Lưu và In" at bounding box center [850, 397] width 106 height 16
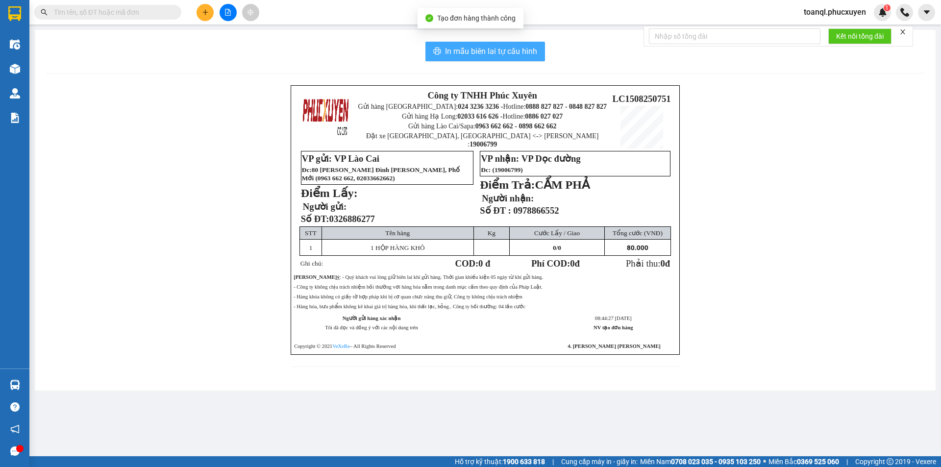
click at [517, 55] on span "In mẫu biên lai tự cấu hình" at bounding box center [491, 51] width 92 height 12
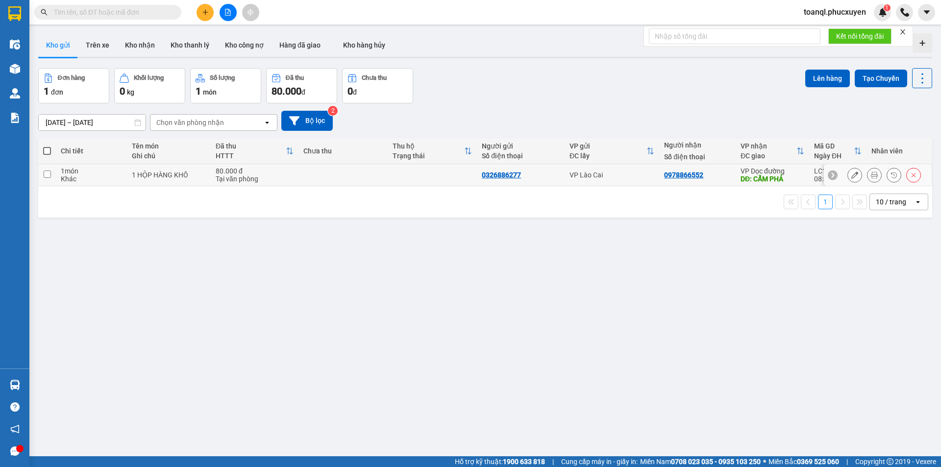
click at [358, 184] on td at bounding box center [343, 175] width 89 height 22
checkbox input "true"
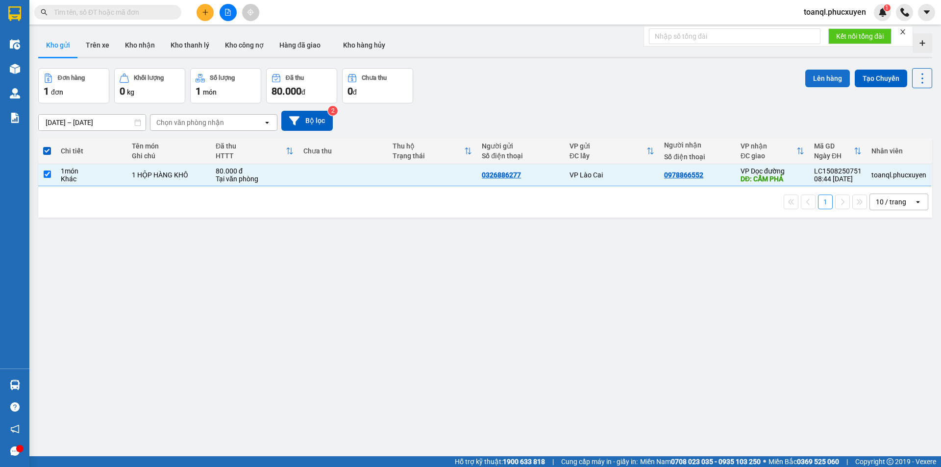
click at [812, 77] on button "Lên hàng" at bounding box center [828, 79] width 45 height 18
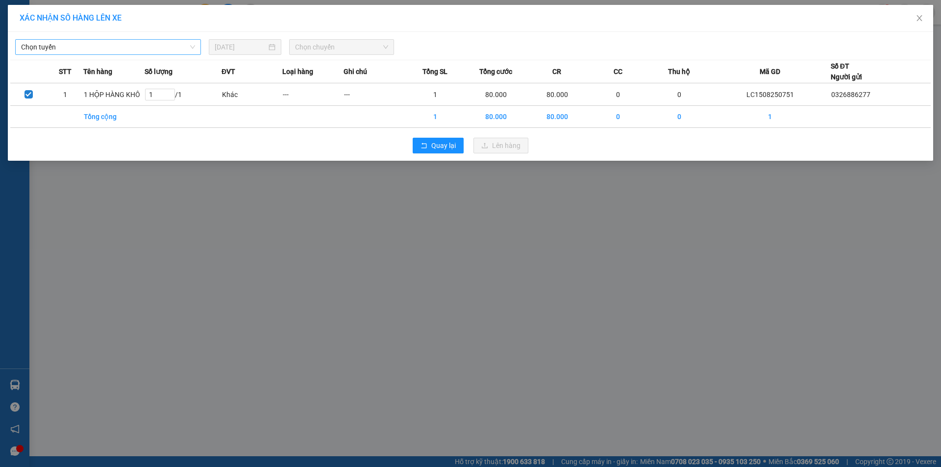
click at [147, 46] on span "Chọn tuyến" at bounding box center [108, 47] width 174 height 15
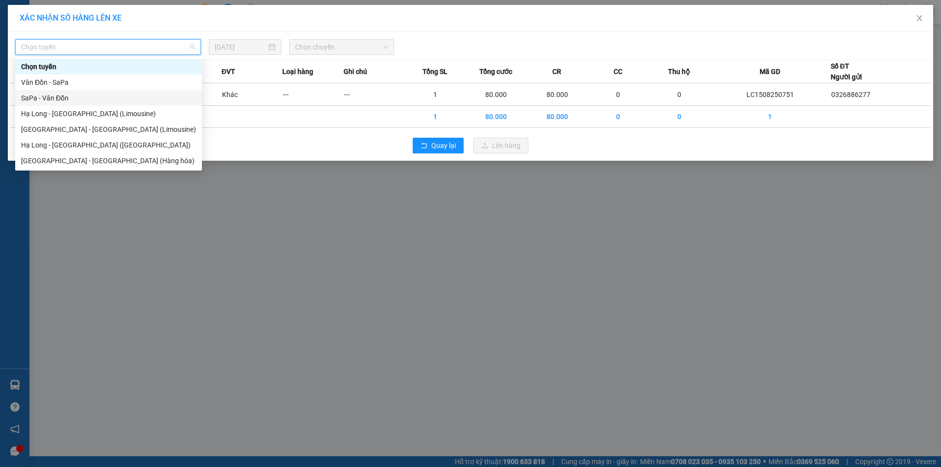
drag, startPoint x: 59, startPoint y: 98, endPoint x: 239, endPoint y: 54, distance: 184.7
click at [62, 98] on div "SaPa - Vân Đồn" at bounding box center [108, 98] width 175 height 11
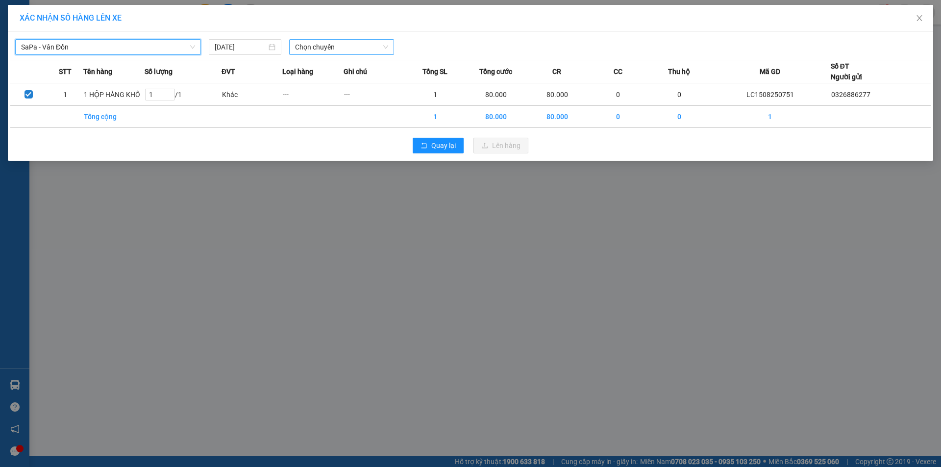
click at [328, 44] on span "Chọn chuyến" at bounding box center [341, 47] width 93 height 15
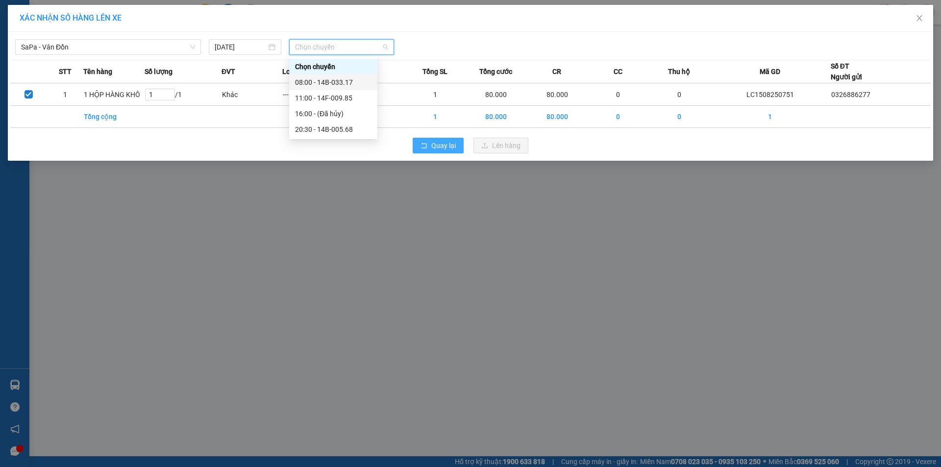
drag, startPoint x: 334, startPoint y: 81, endPoint x: 456, endPoint y: 150, distance: 139.8
click at [338, 83] on div "08:00 - 14B-033.17" at bounding box center [333, 82] width 76 height 11
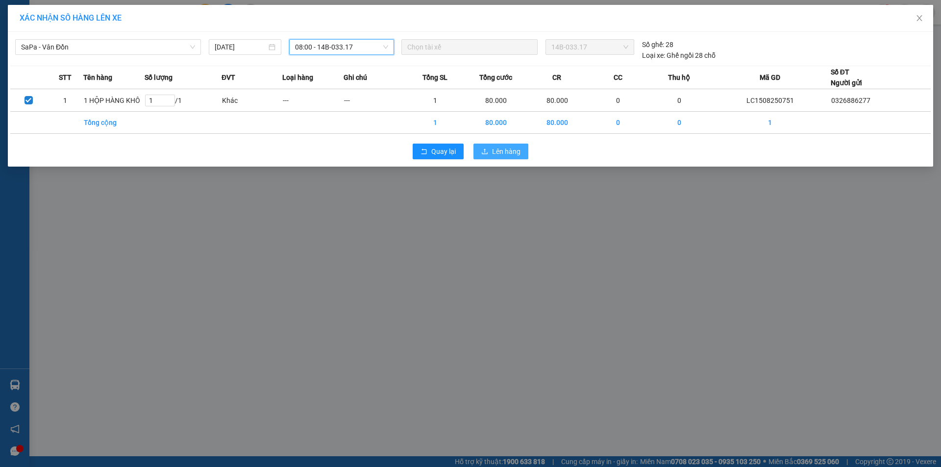
click at [517, 152] on span "Lên hàng" at bounding box center [506, 151] width 28 height 11
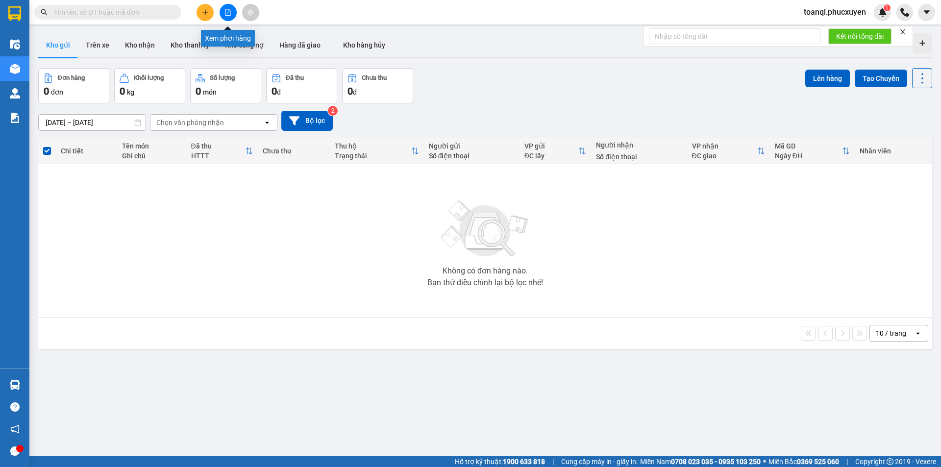
click at [228, 9] on icon "file-add" at bounding box center [228, 12] width 5 height 7
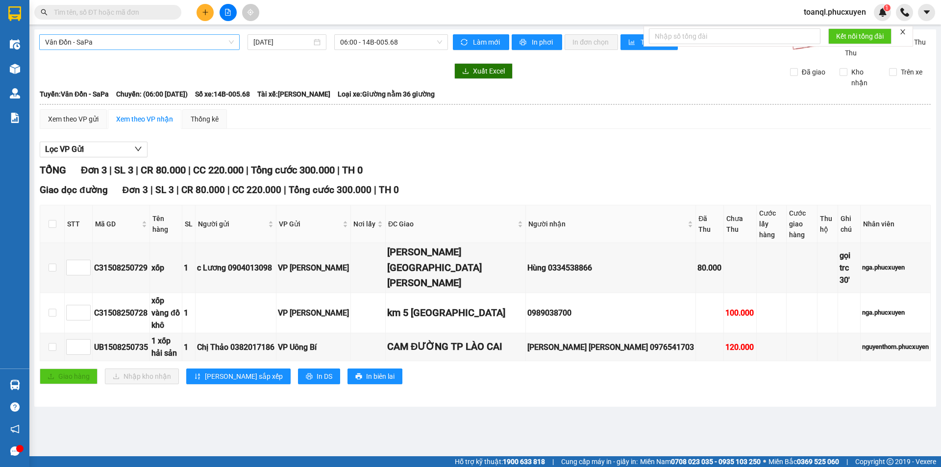
click at [108, 43] on span "Vân Đồn - SaPa" at bounding box center [139, 42] width 189 height 15
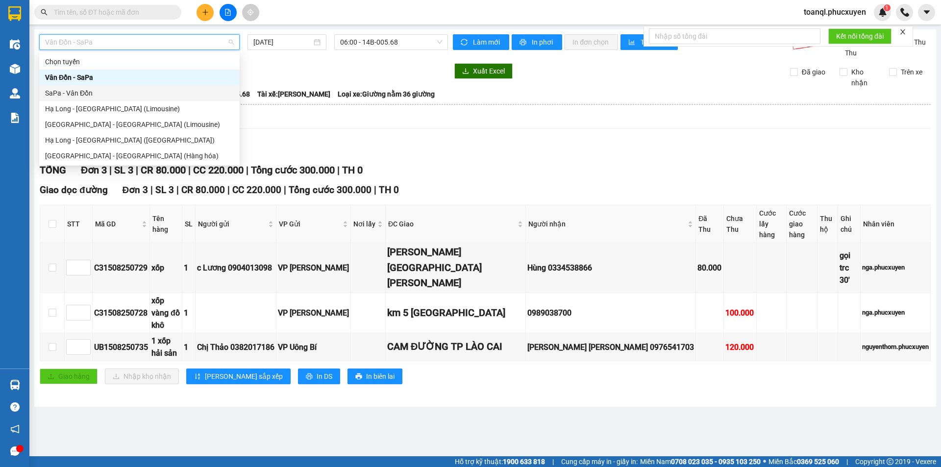
click at [54, 98] on div "SaPa - Vân Đồn" at bounding box center [139, 93] width 189 height 11
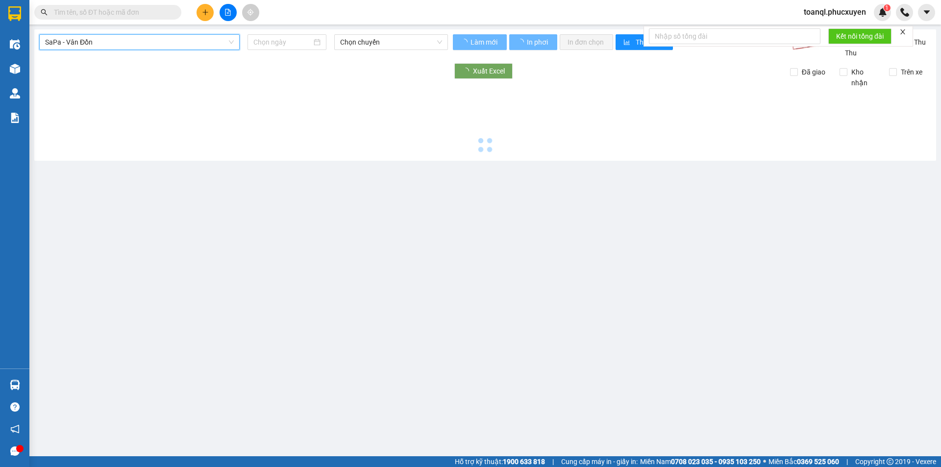
type input "15/08/2025"
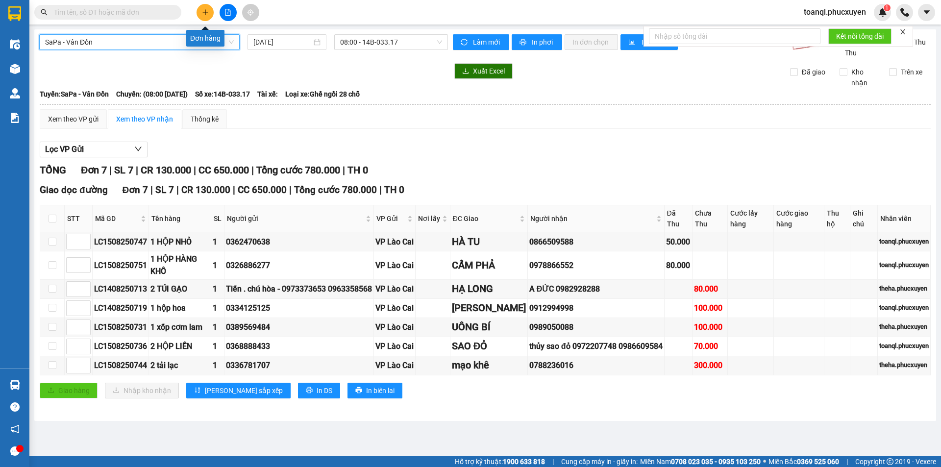
click at [210, 10] on button at bounding box center [205, 12] width 17 height 17
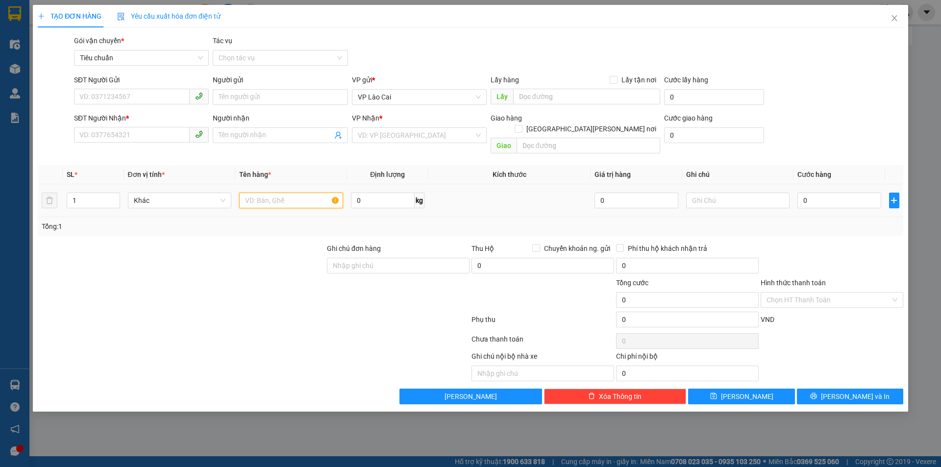
click at [277, 193] on input "text" at bounding box center [291, 201] width 104 height 16
type input "3 HỘP HOA LIỀN+2 HỘP"
click at [115, 97] on input "SĐT Người Gửi" at bounding box center [132, 97] width 116 height 16
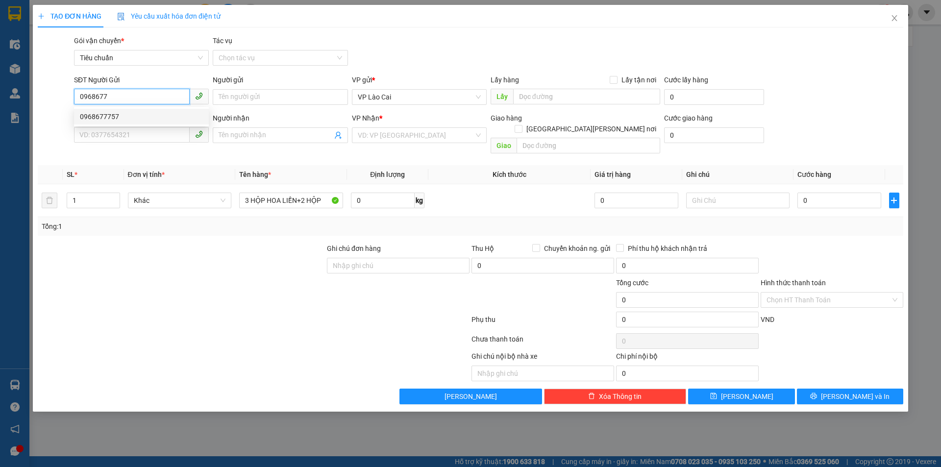
click at [102, 114] on div "0968677757" at bounding box center [141, 116] width 123 height 11
type input "0968677757"
click at [135, 135] on input "SĐT Người Nhận *" at bounding box center [132, 135] width 116 height 16
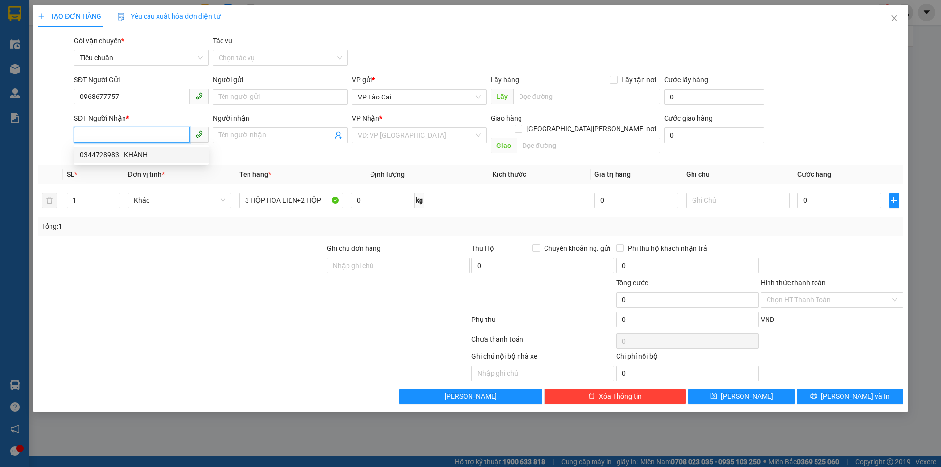
click at [106, 155] on div "0344728983 - KHÁNH" at bounding box center [141, 155] width 123 height 11
type input "0344728983"
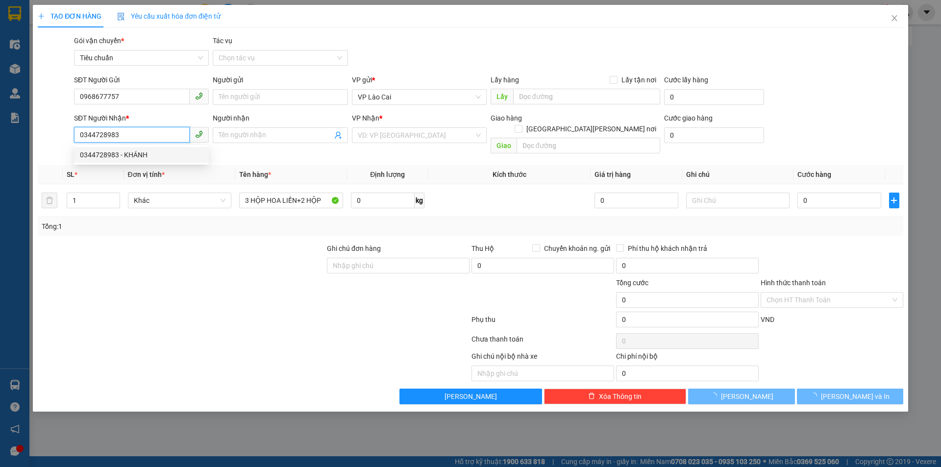
type input "KHÁNH"
type input "HẠ LONG"
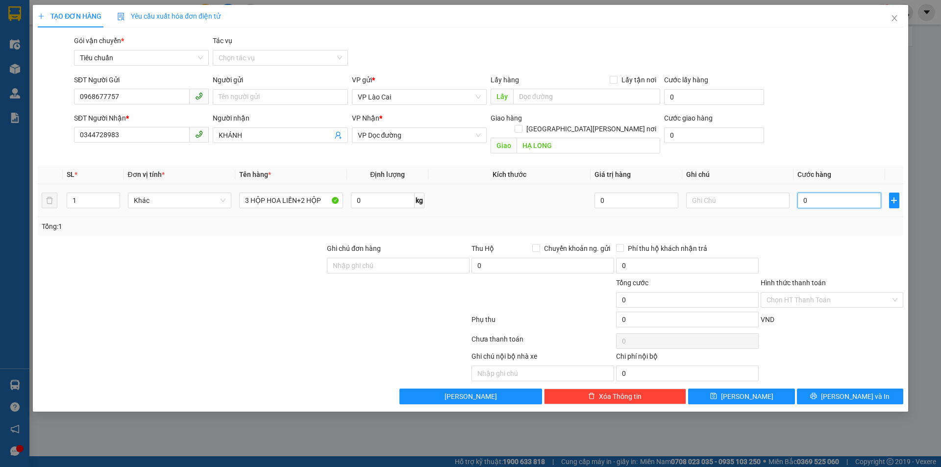
click at [838, 193] on input "0" at bounding box center [839, 201] width 83 height 16
type input "6"
type input "60"
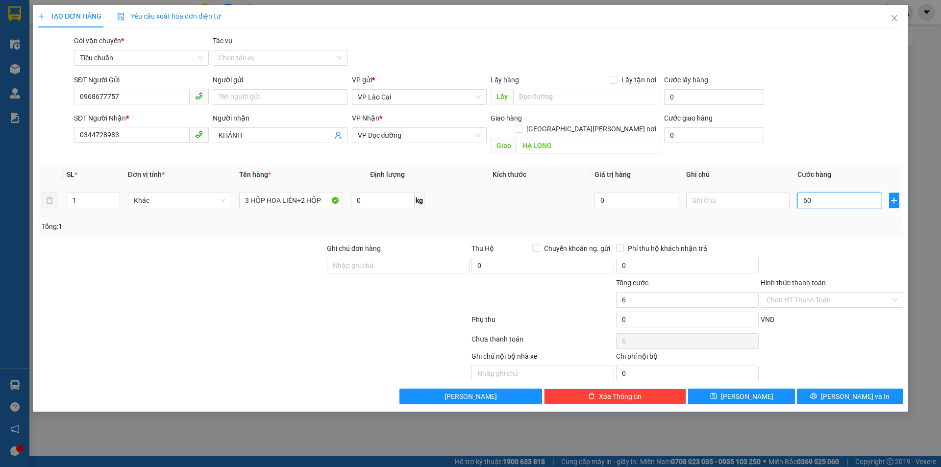
type input "60"
type input "600"
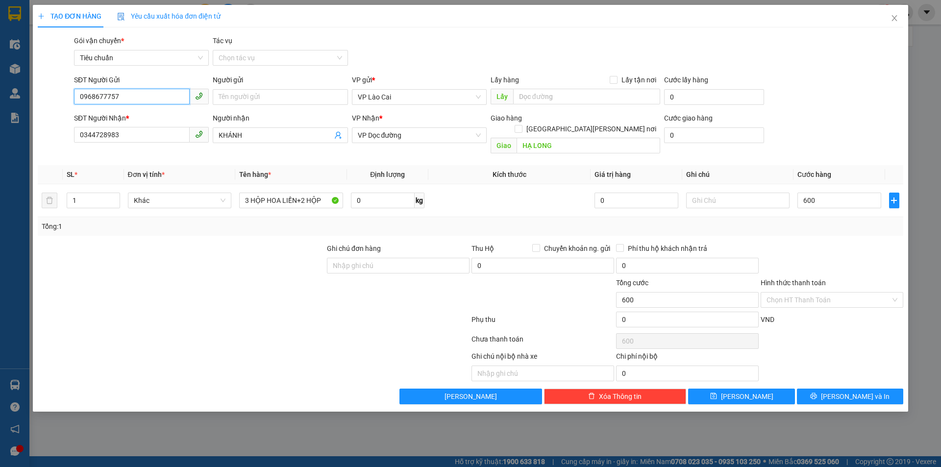
type input "600.000"
drag, startPoint x: 121, startPoint y: 101, endPoint x: 40, endPoint y: 113, distance: 82.4
click at [43, 117] on form "SĐT Người Gửi 0968677757 0968677757 Người gửi Tên người gửi VP gửi * VP Lào Cai…" at bounding box center [471, 116] width 866 height 83
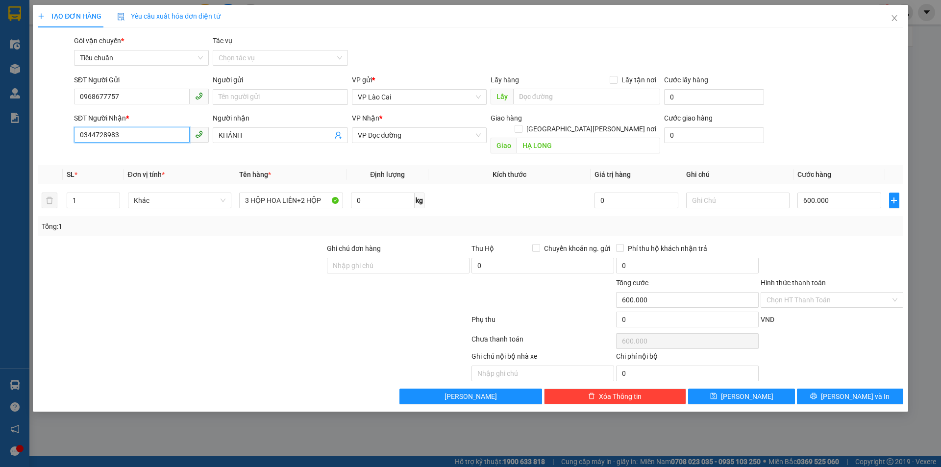
drag, startPoint x: 126, startPoint y: 136, endPoint x: 32, endPoint y: 143, distance: 93.9
click at [32, 143] on div "TẠO ĐƠN HÀNG Yêu cầu xuất hóa đơn điện tử Transit Pickup Surcharge Ids Transit …" at bounding box center [470, 233] width 941 height 467
click at [861, 391] on span "Lưu và In" at bounding box center [855, 396] width 69 height 11
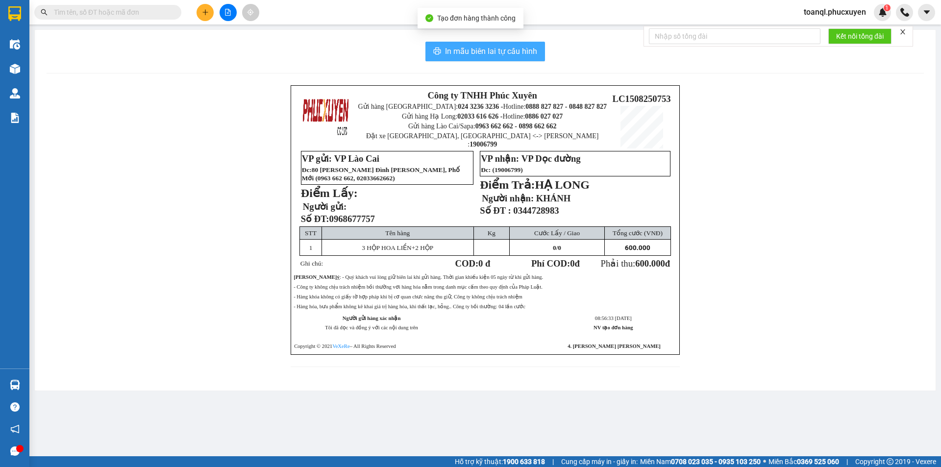
click at [521, 50] on span "In mẫu biên lai tự cấu hình" at bounding box center [491, 51] width 92 height 12
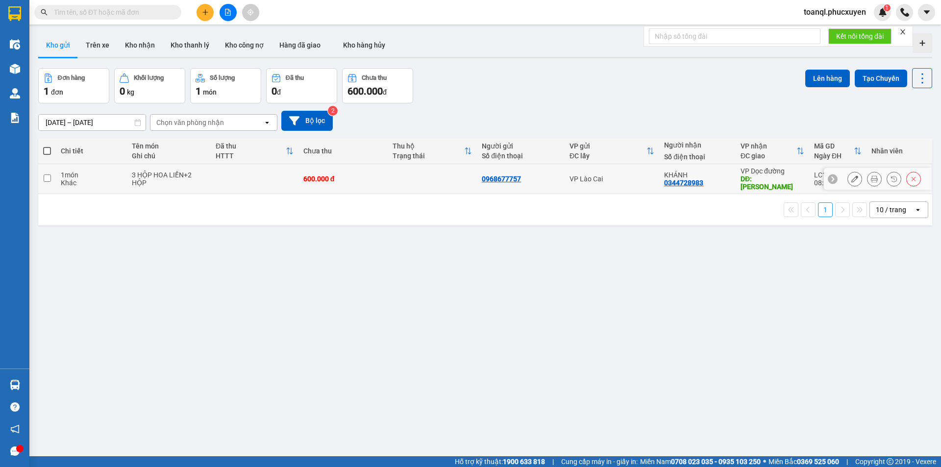
click at [248, 170] on td at bounding box center [255, 179] width 88 height 30
checkbox input "true"
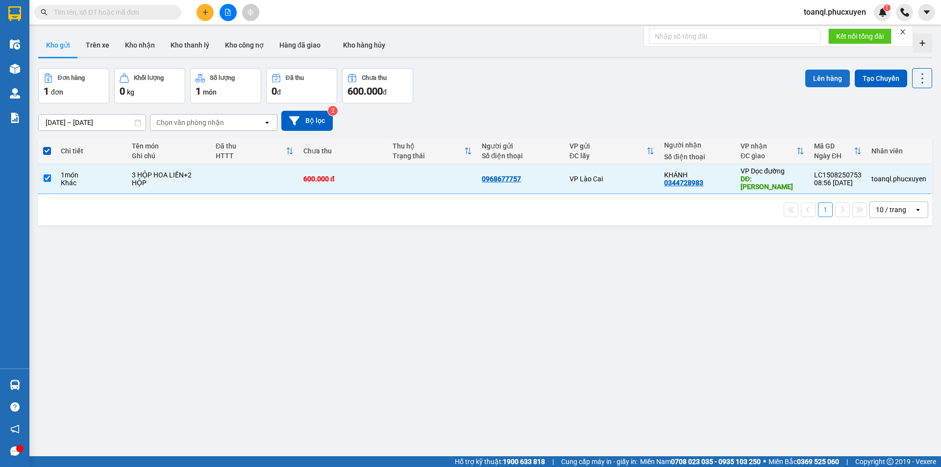
click at [819, 77] on button "Lên hàng" at bounding box center [828, 79] width 45 height 18
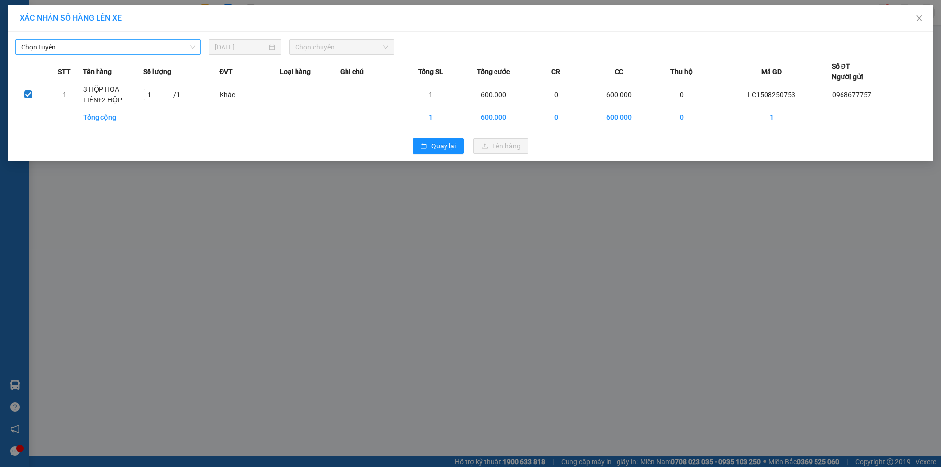
click at [136, 48] on span "Chọn tuyến" at bounding box center [108, 47] width 174 height 15
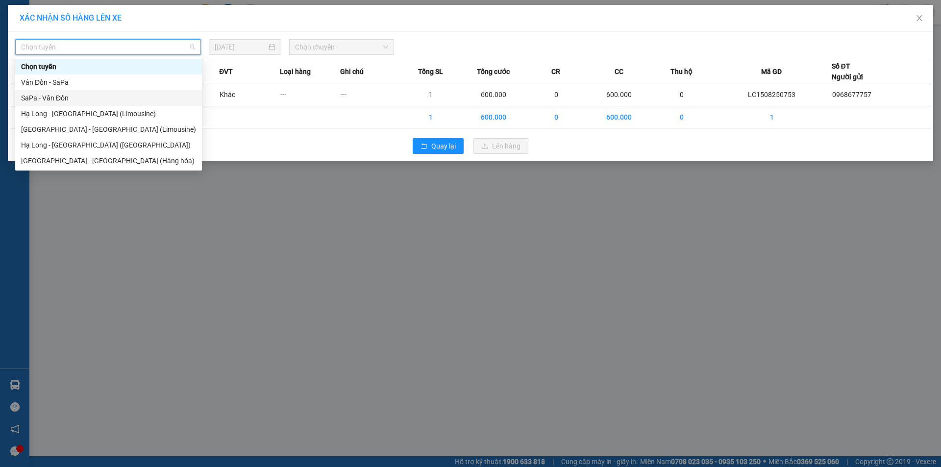
drag, startPoint x: 60, startPoint y: 100, endPoint x: 263, endPoint y: 66, distance: 205.8
click at [68, 98] on div "SaPa - Vân Đồn" at bounding box center [108, 98] width 175 height 11
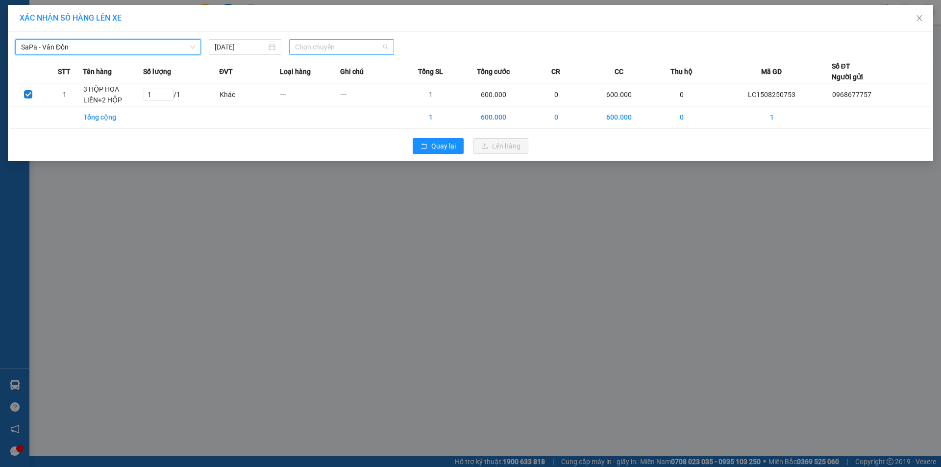
click at [332, 47] on span "Chọn chuyến" at bounding box center [341, 47] width 93 height 15
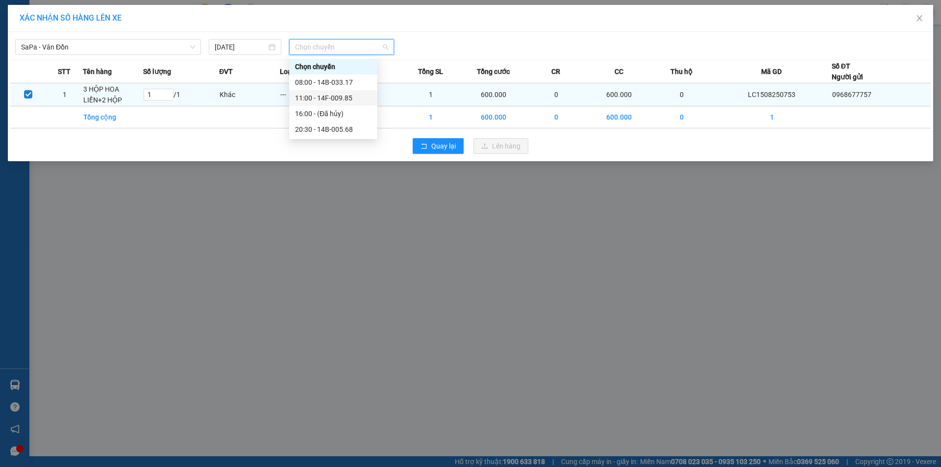
drag, startPoint x: 339, startPoint y: 100, endPoint x: 368, endPoint y: 98, distance: 29.5
click at [340, 100] on div "11:00 - 14F-009.85" at bounding box center [333, 98] width 76 height 11
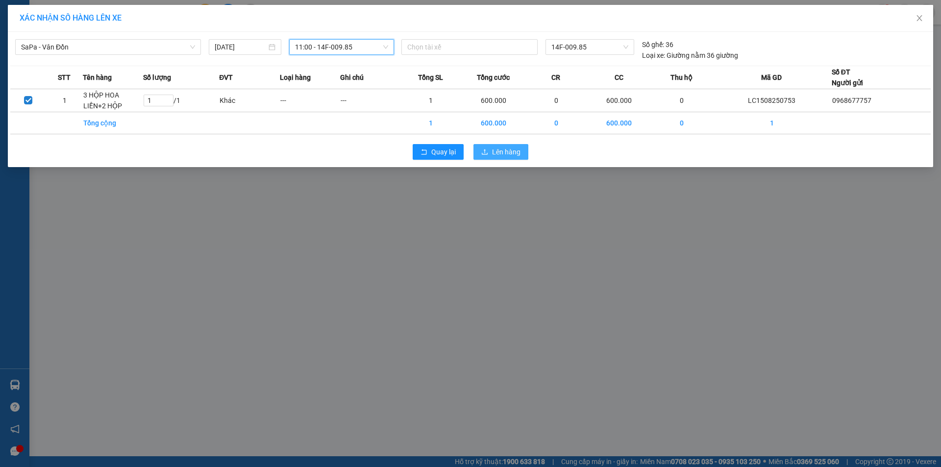
click at [517, 156] on span "Lên hàng" at bounding box center [506, 152] width 28 height 11
